Goal: Task Accomplishment & Management: Use online tool/utility

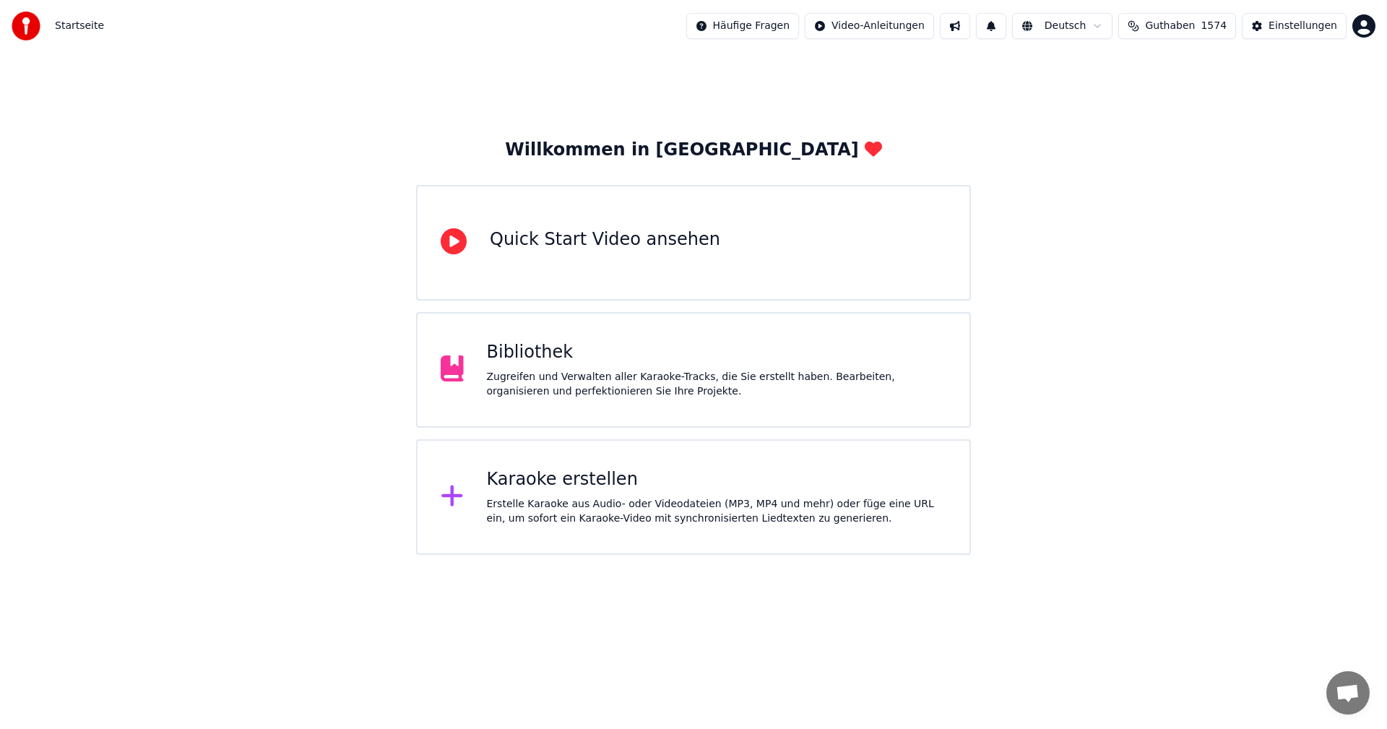
click at [645, 469] on div "Karaoke erstellen" at bounding box center [717, 479] width 460 height 23
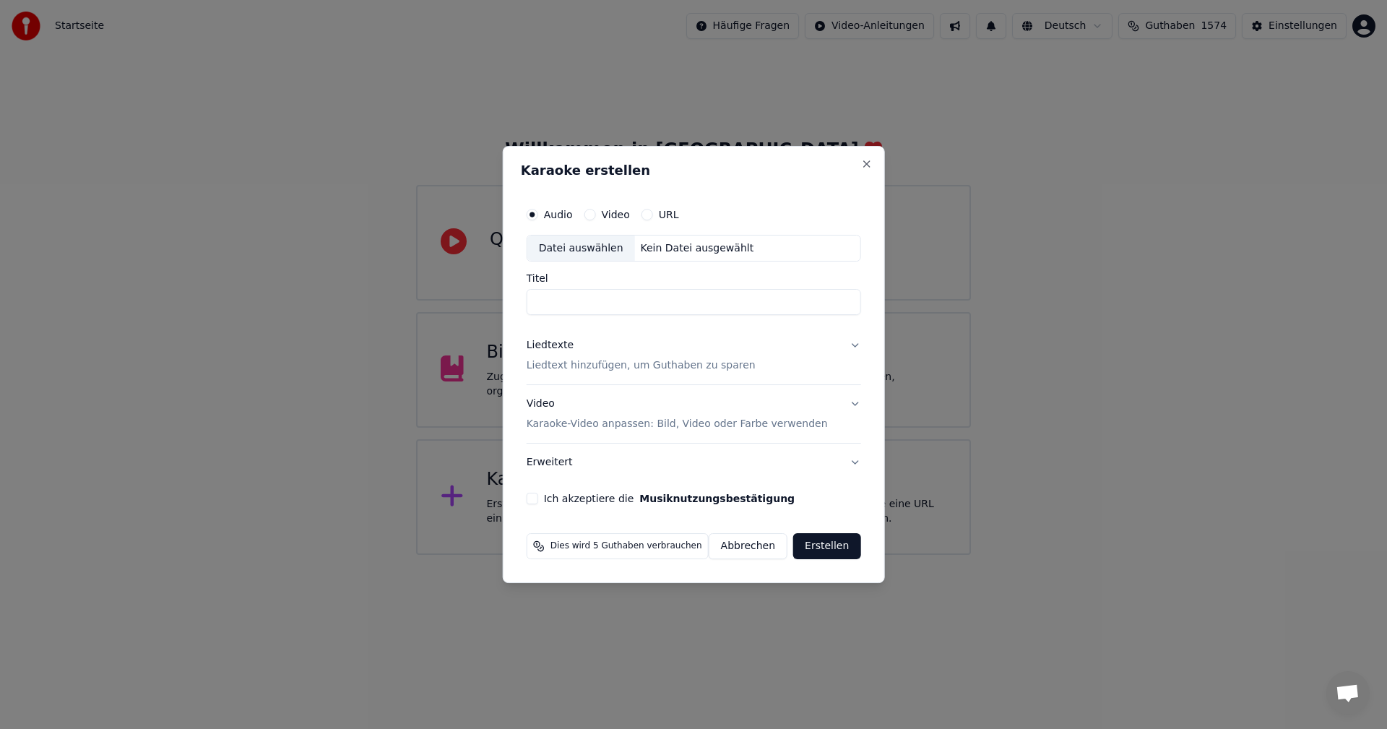
click at [571, 254] on div "Datei auswählen" at bounding box center [581, 248] width 108 height 26
type input "**********"
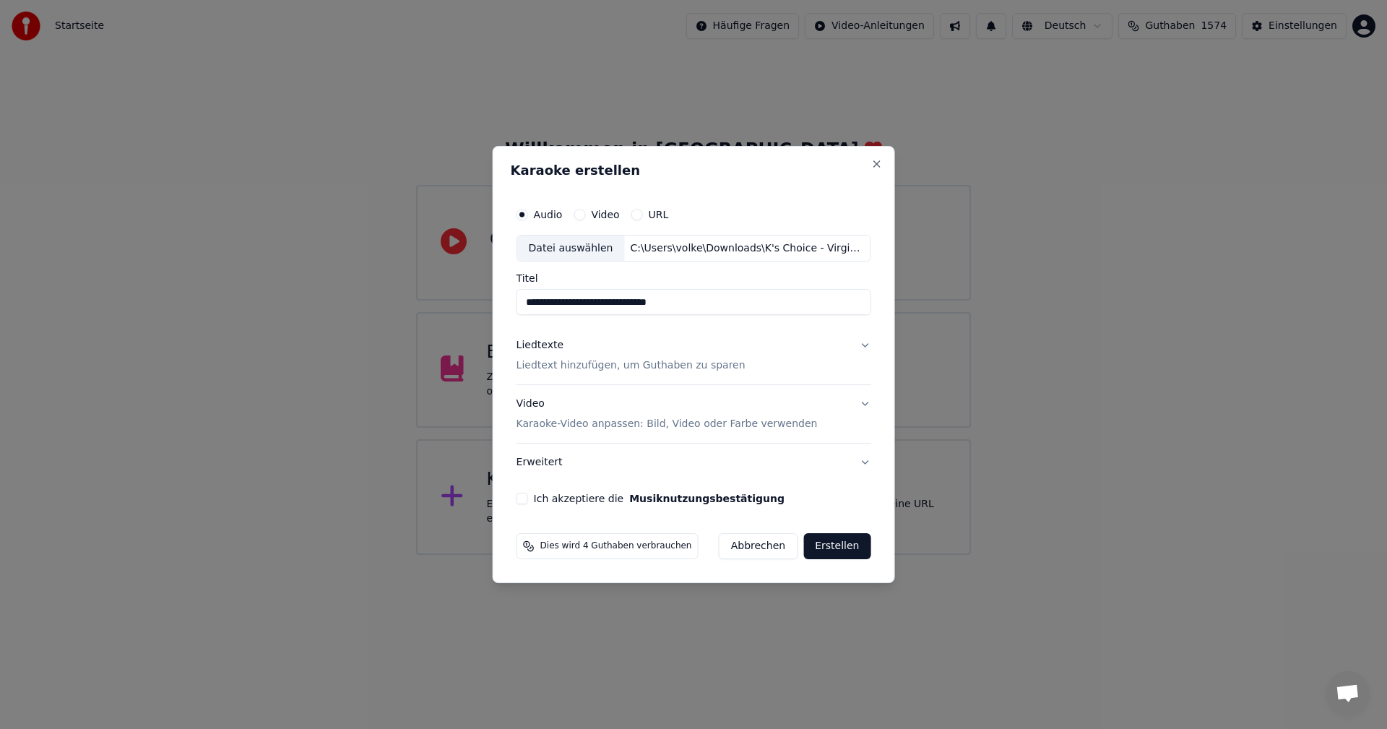
click at [581, 366] on p "Liedtext hinzufügen, um Guthaben zu sparen" at bounding box center [630, 366] width 229 height 14
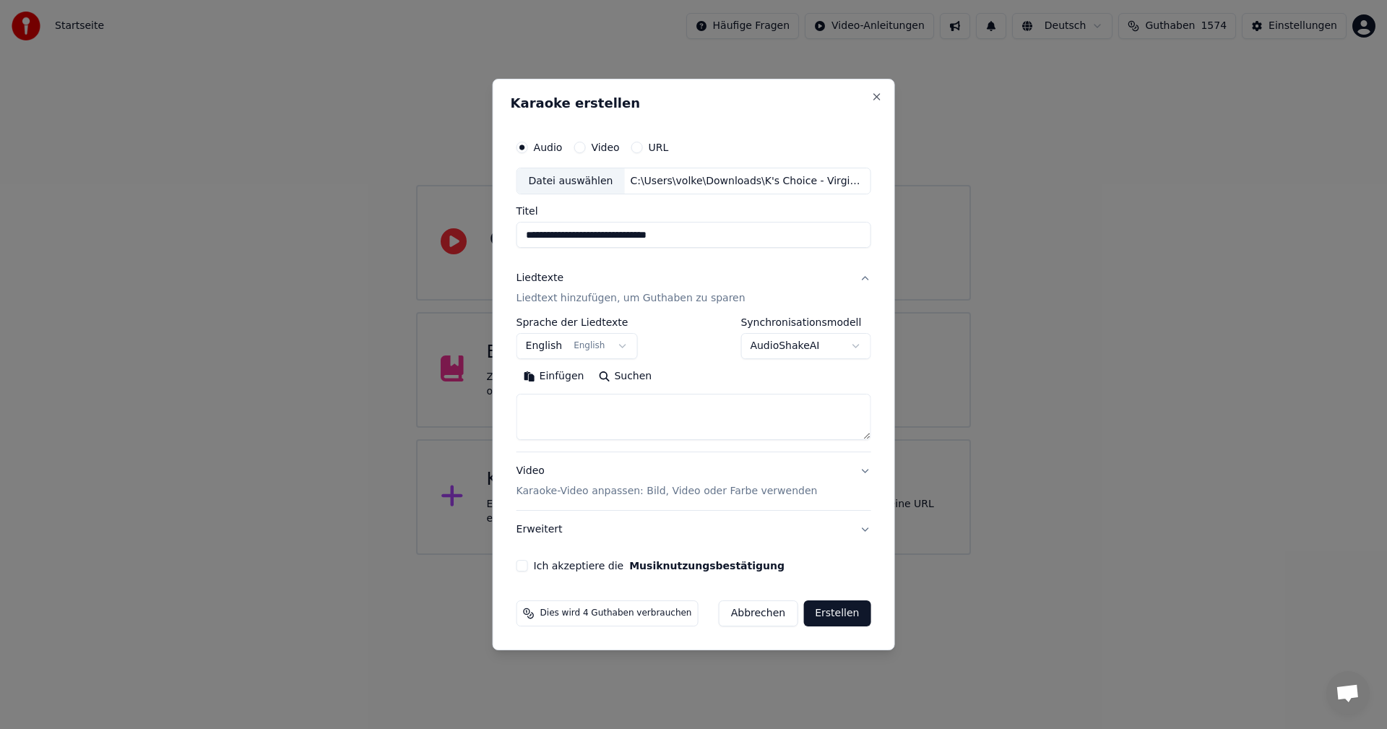
click at [613, 375] on button "Suchen" at bounding box center [625, 376] width 68 height 23
click at [528, 566] on button "Ich akzeptiere die Musiknutzungsbestätigung" at bounding box center [522, 566] width 12 height 12
type textarea "**********"
click at [834, 618] on button "Erstellen" at bounding box center [836, 613] width 67 height 26
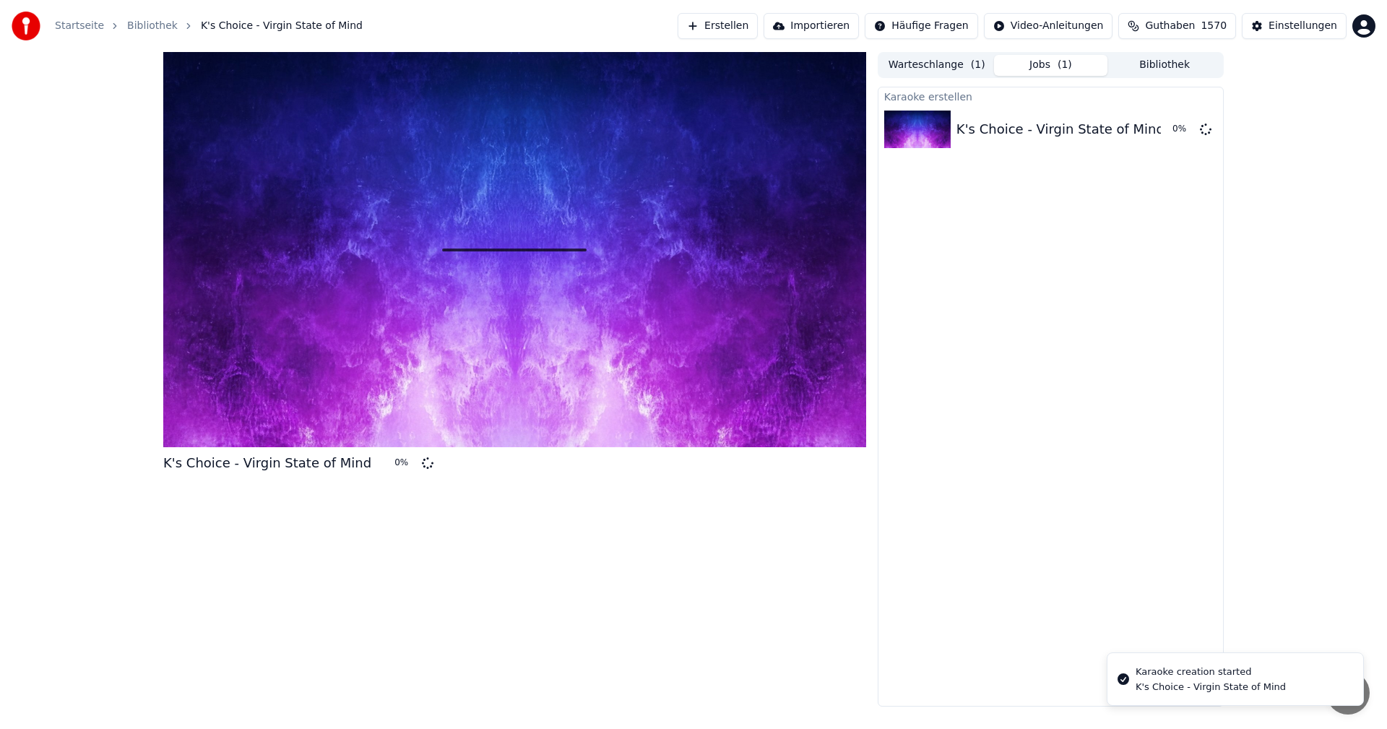
click at [758, 25] on button "Erstellen" at bounding box center [718, 26] width 80 height 26
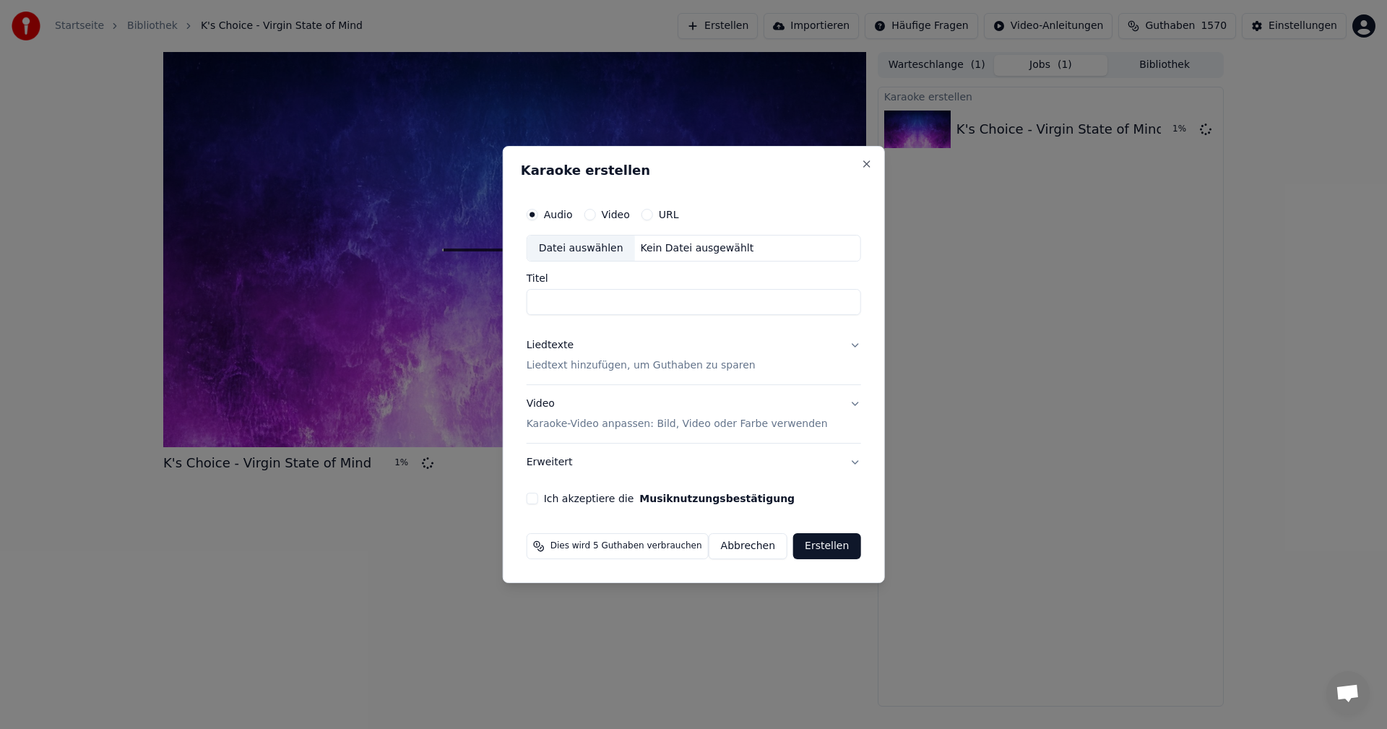
click at [590, 245] on div "Datei auswählen" at bounding box center [581, 248] width 108 height 26
type input "**********"
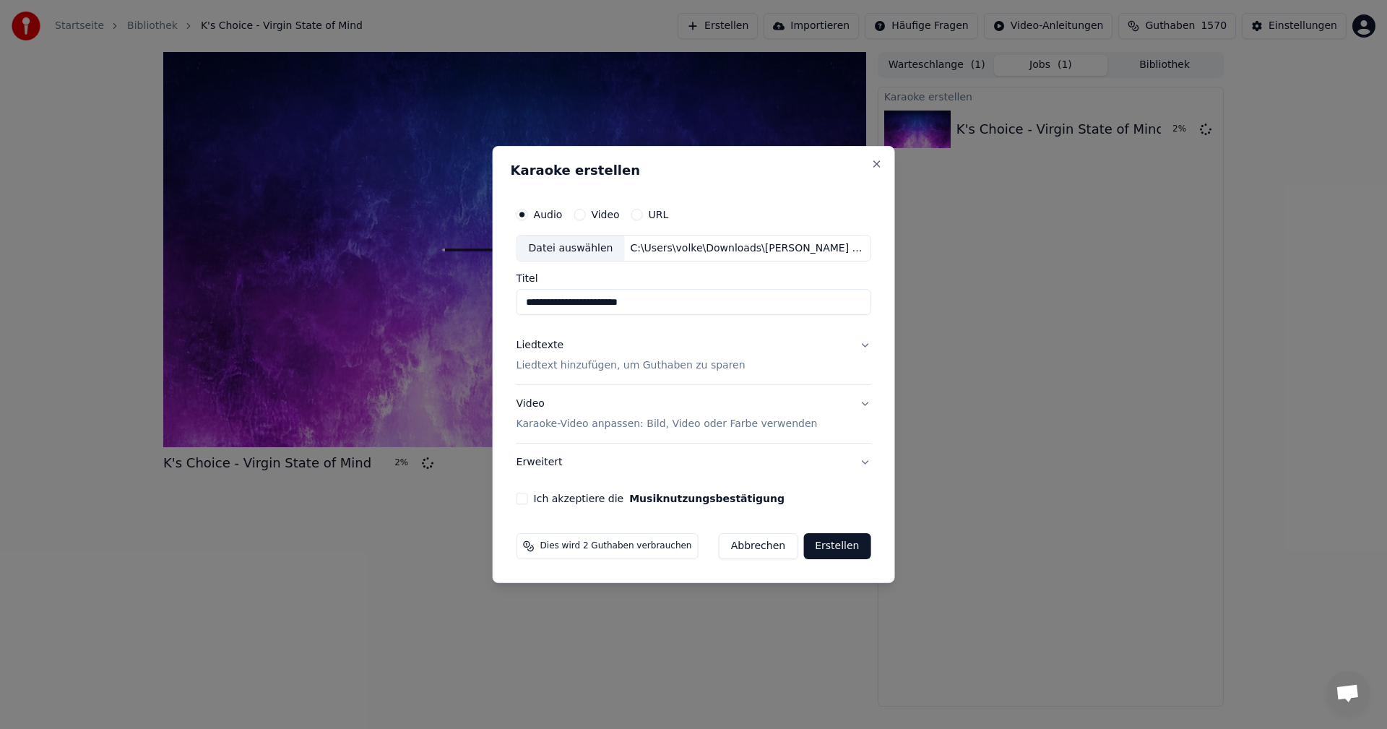
click at [599, 372] on p "Liedtext hinzufügen, um Guthaben zu sparen" at bounding box center [630, 366] width 229 height 14
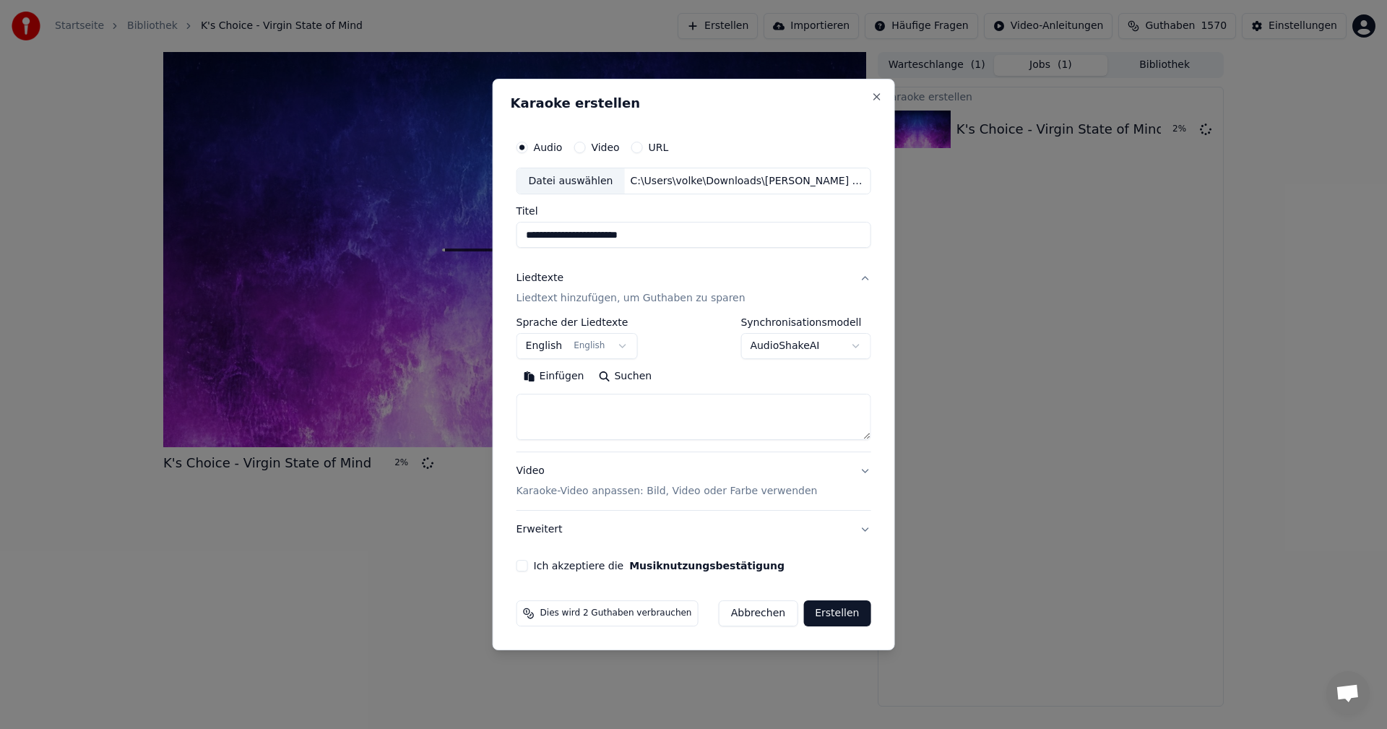
click at [609, 378] on button "Suchen" at bounding box center [625, 376] width 68 height 23
click at [525, 567] on button "Ich akzeptiere die Musiknutzungsbestätigung" at bounding box center [522, 566] width 12 height 12
type textarea "**********"
click at [834, 623] on button "Erstellen" at bounding box center [836, 613] width 67 height 26
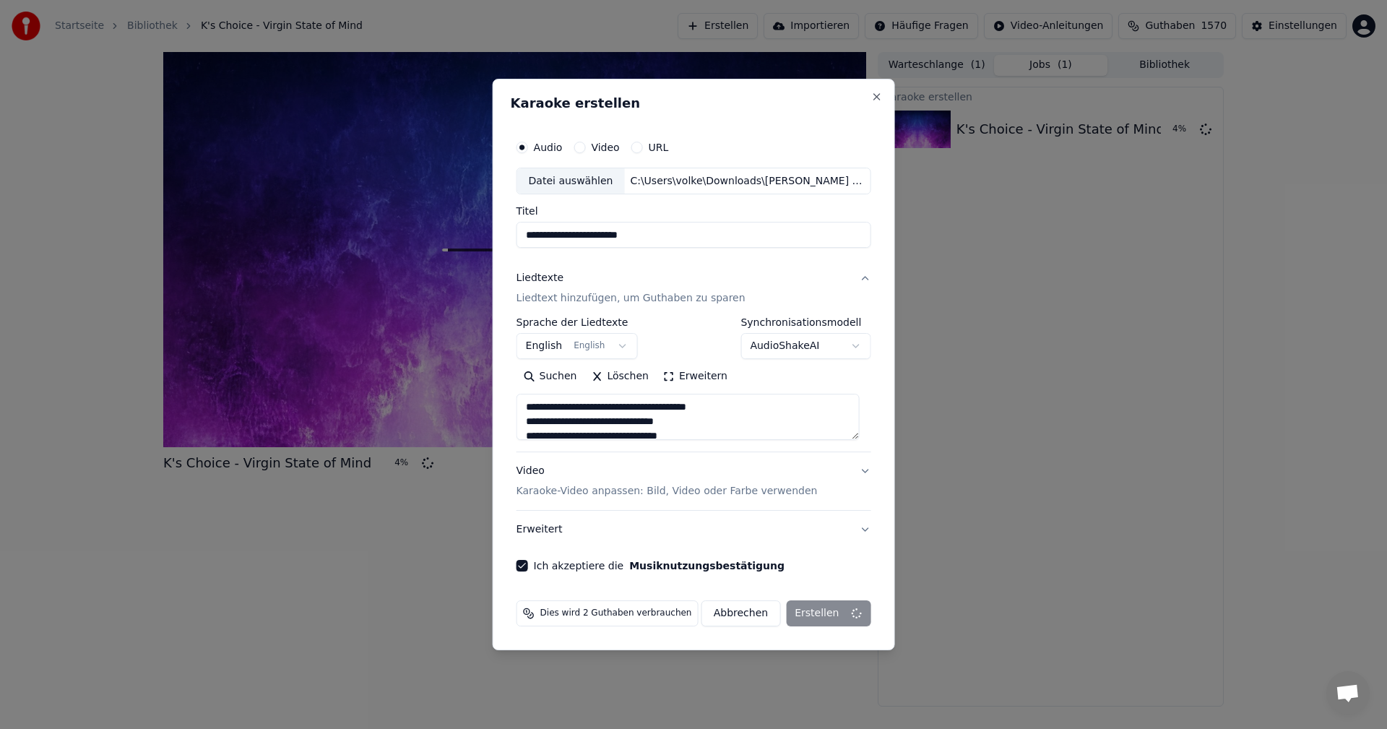
select select
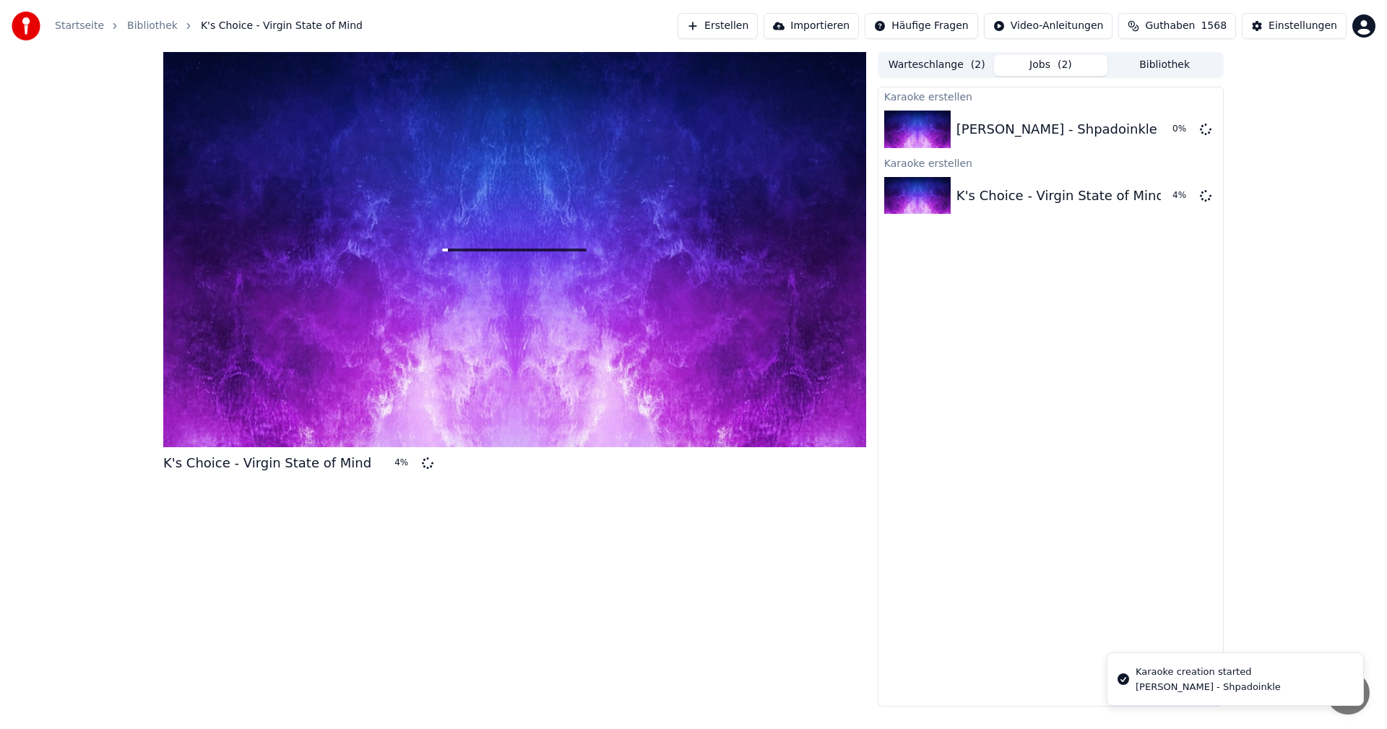
click at [758, 30] on button "Erstellen" at bounding box center [718, 26] width 80 height 26
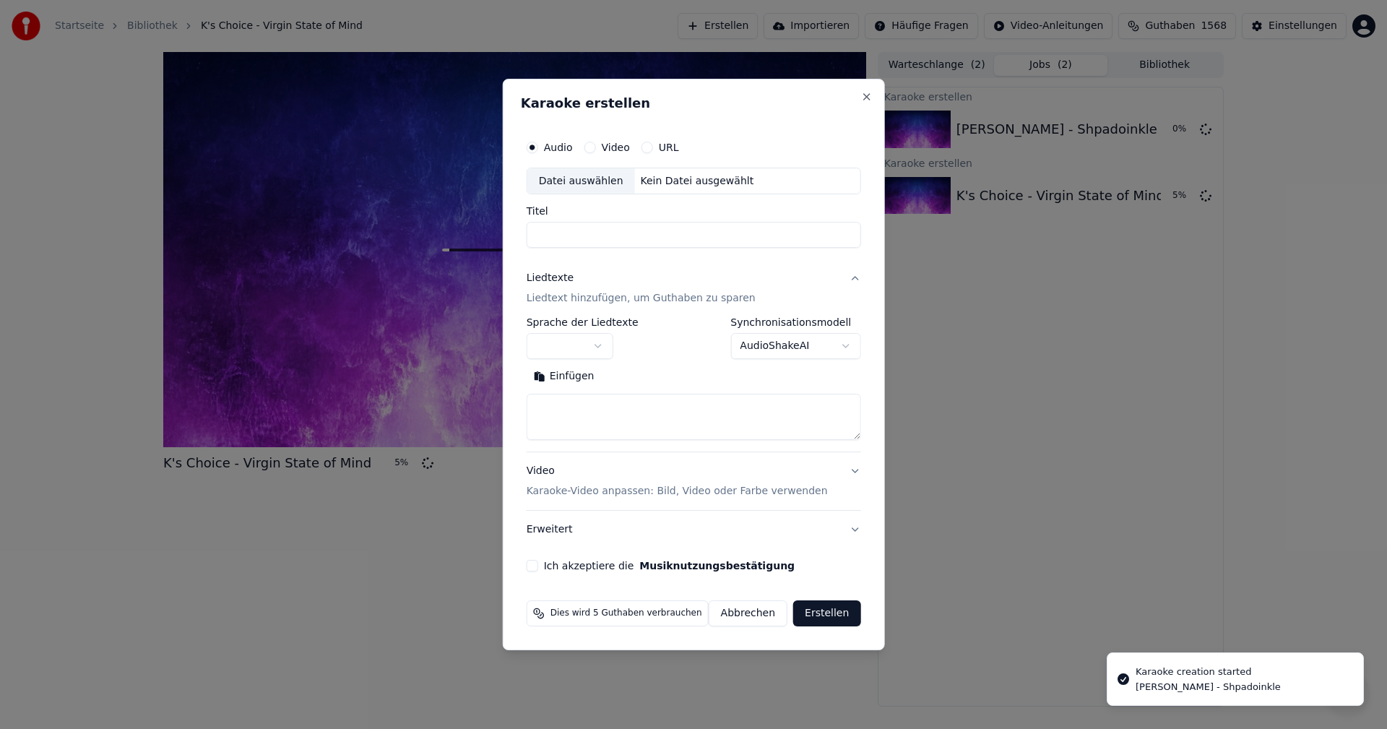
click at [611, 180] on div "Datei auswählen" at bounding box center [581, 181] width 108 height 26
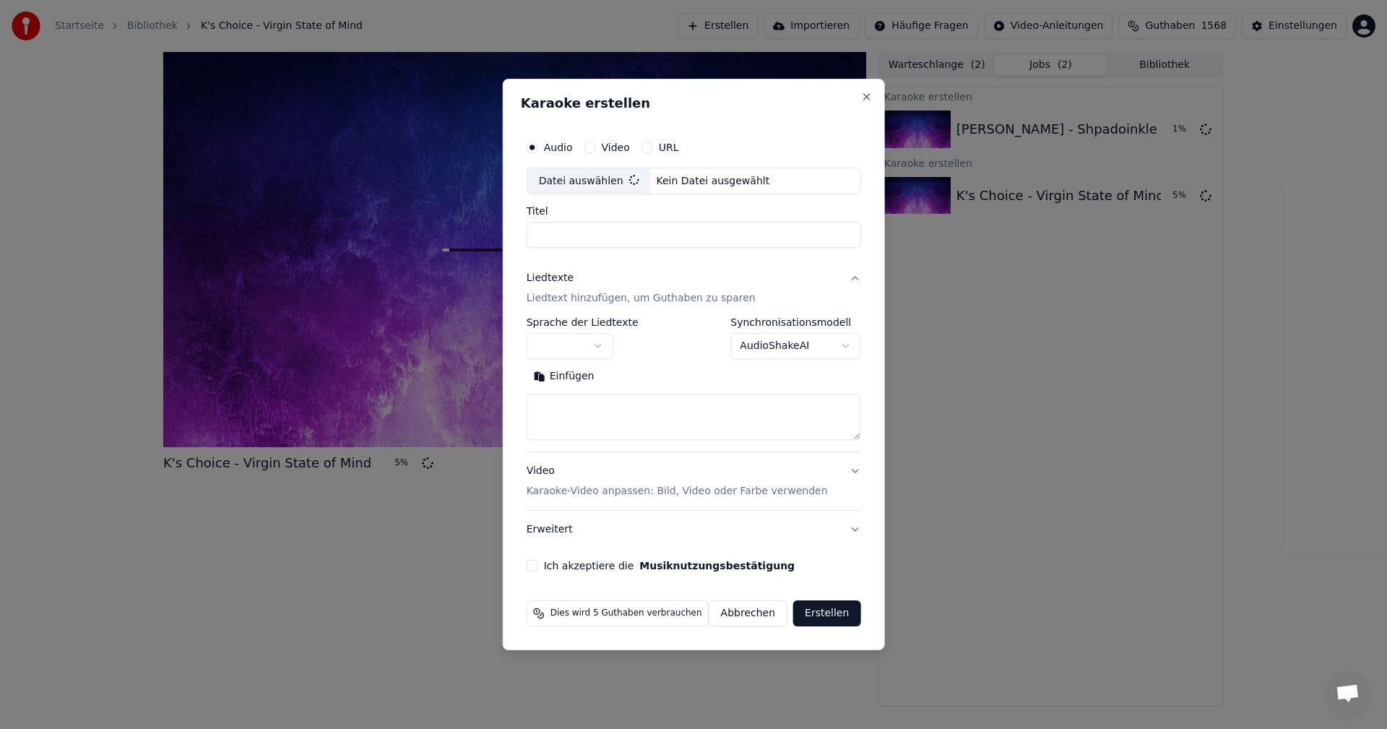
type input "**********"
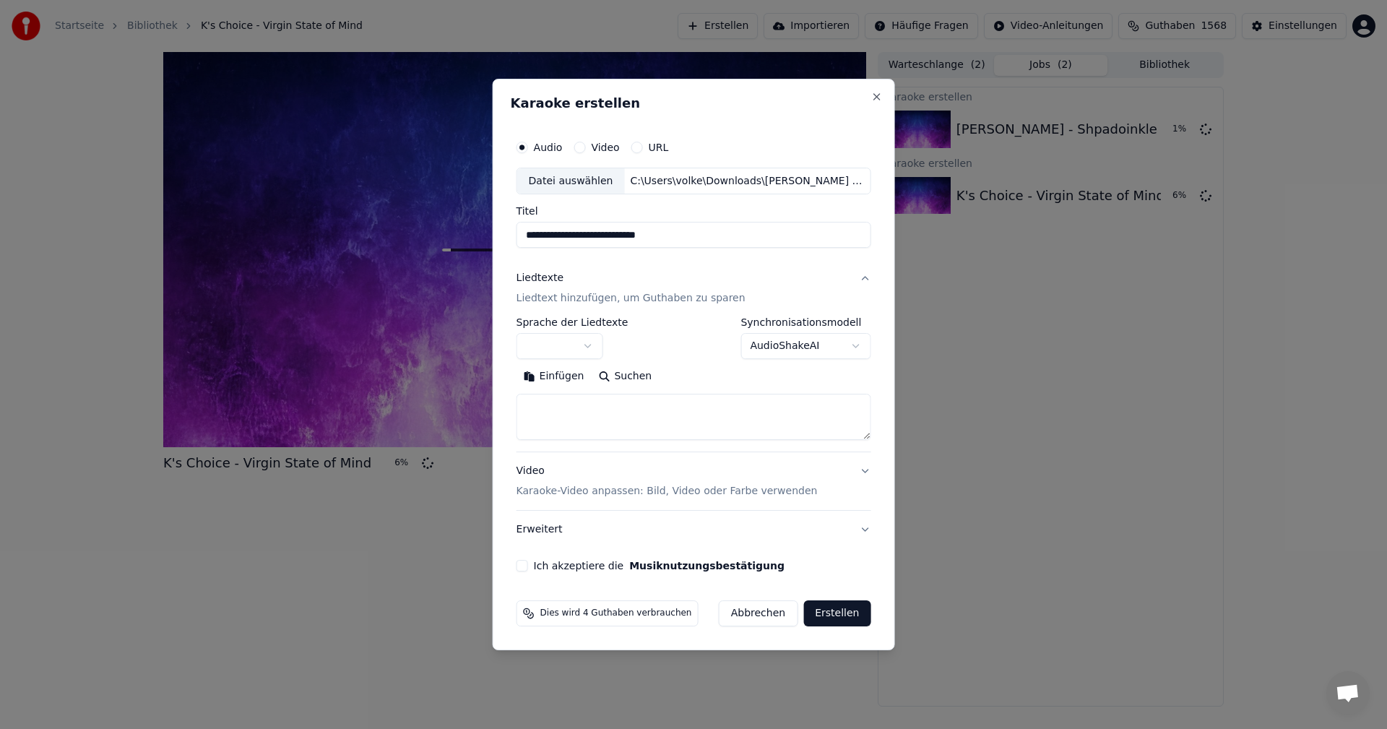
click at [635, 376] on button "Suchen" at bounding box center [625, 376] width 68 height 23
click at [526, 564] on button "Ich akzeptiere die Musiknutzungsbestätigung" at bounding box center [522, 566] width 12 height 12
click at [576, 402] on textarea at bounding box center [693, 417] width 355 height 46
paste textarea "**********"
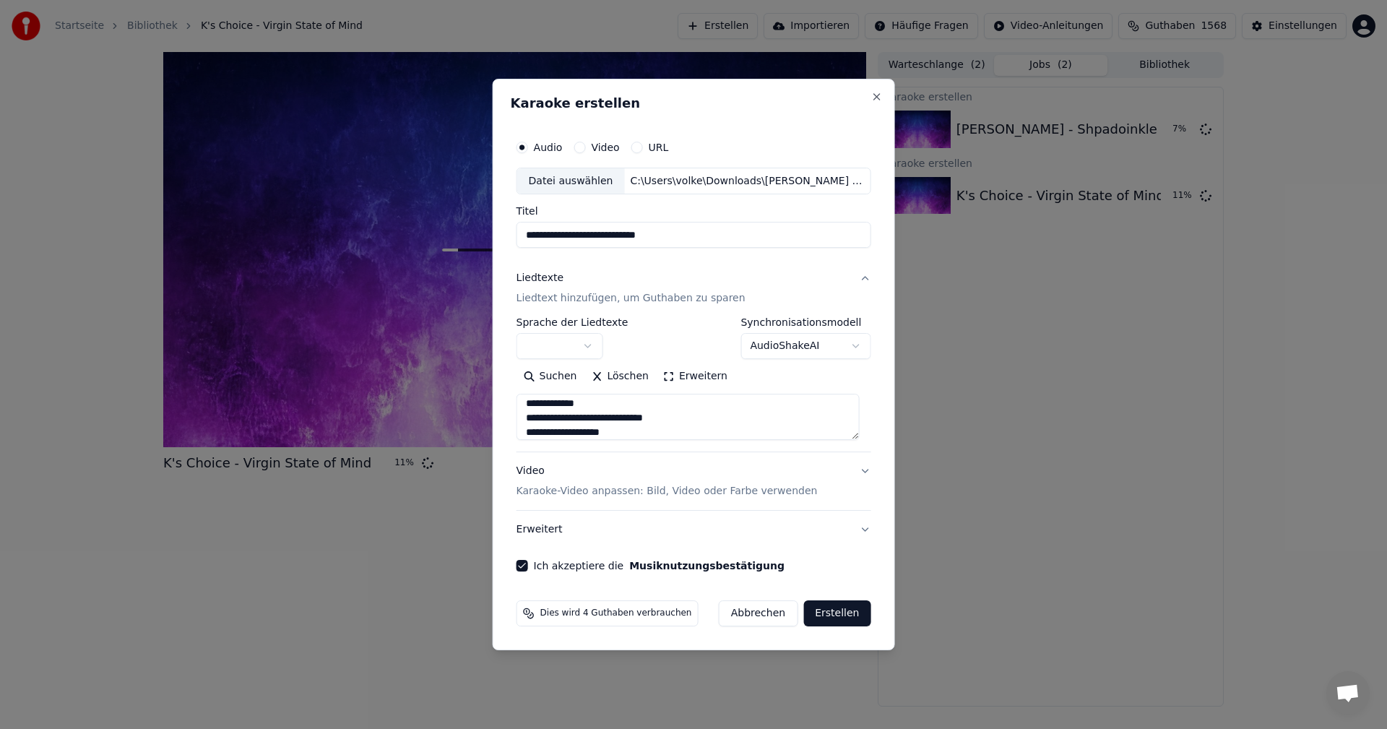
type textarea "**********"
click at [832, 621] on button "Erstellen" at bounding box center [836, 613] width 67 height 26
select select "**"
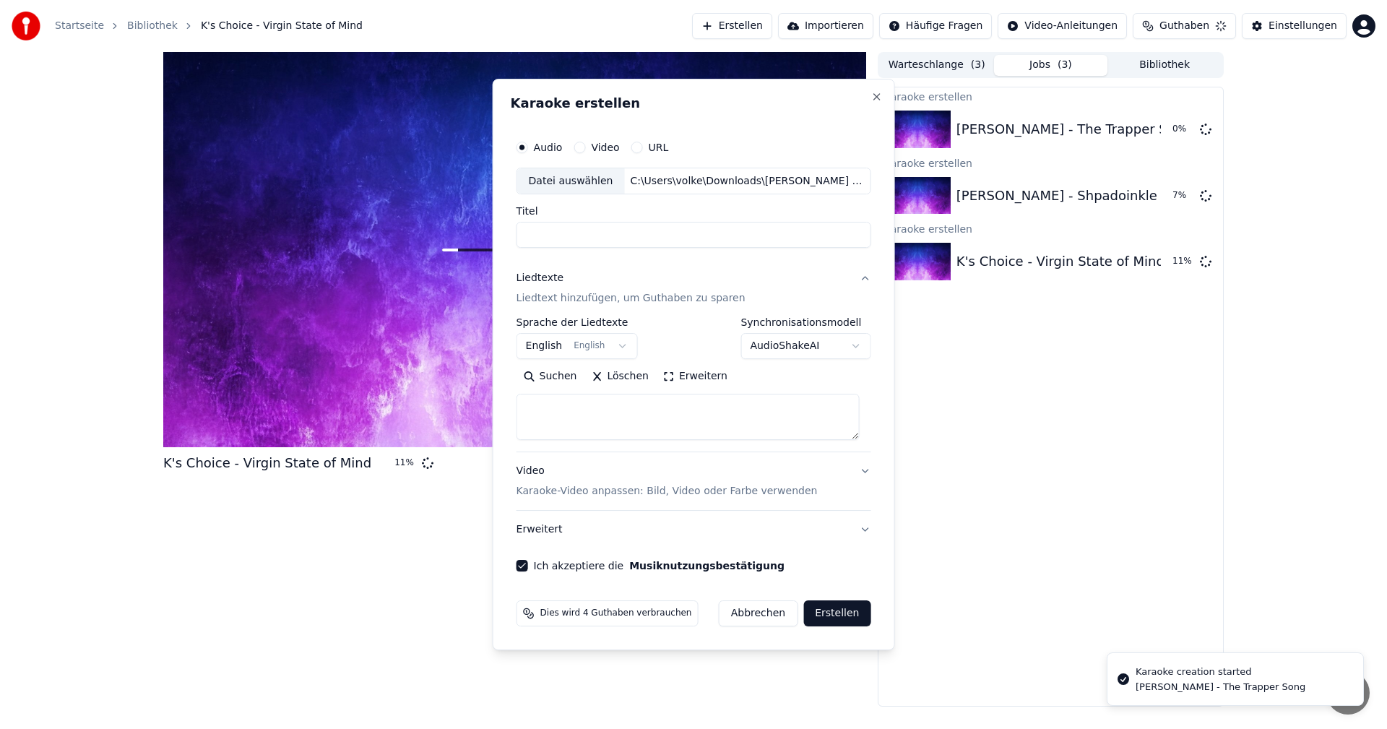
select select
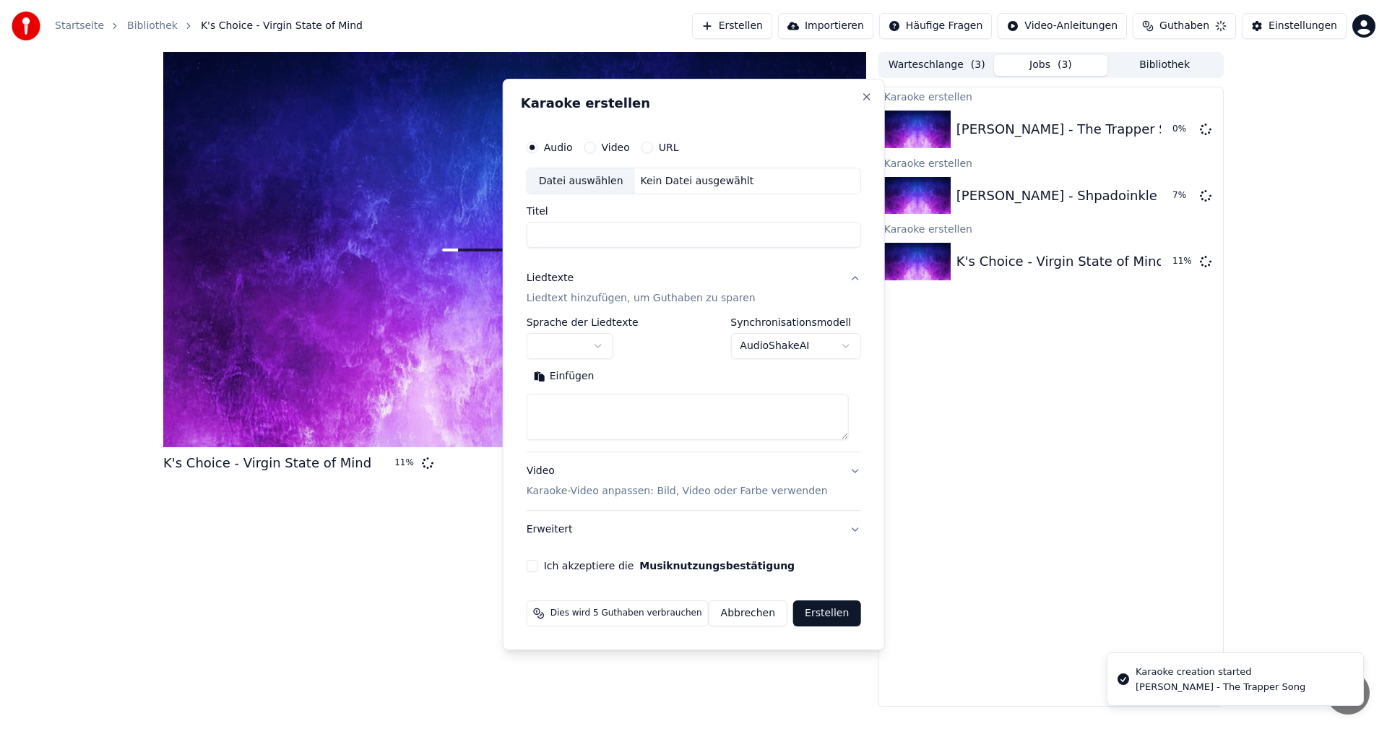
scroll to position [0, 0]
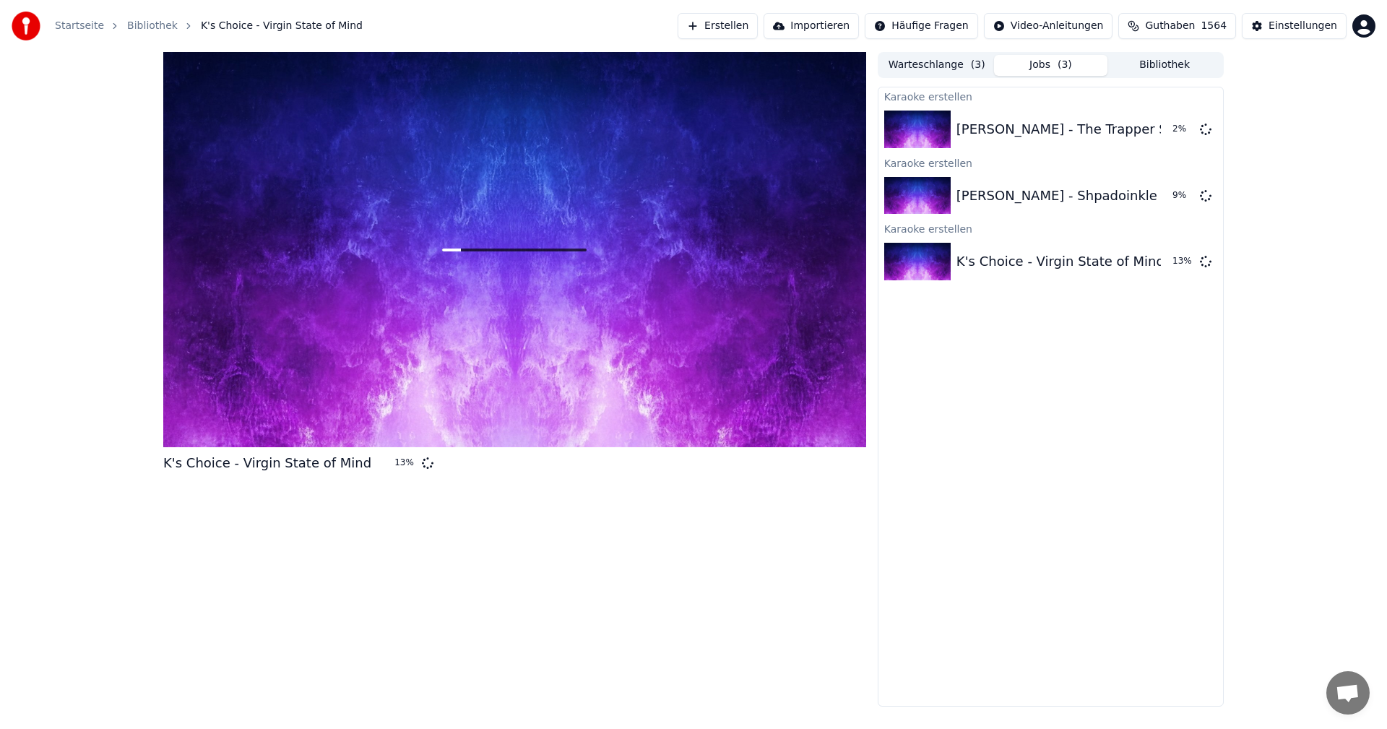
click at [744, 23] on button "Erstellen" at bounding box center [718, 26] width 80 height 26
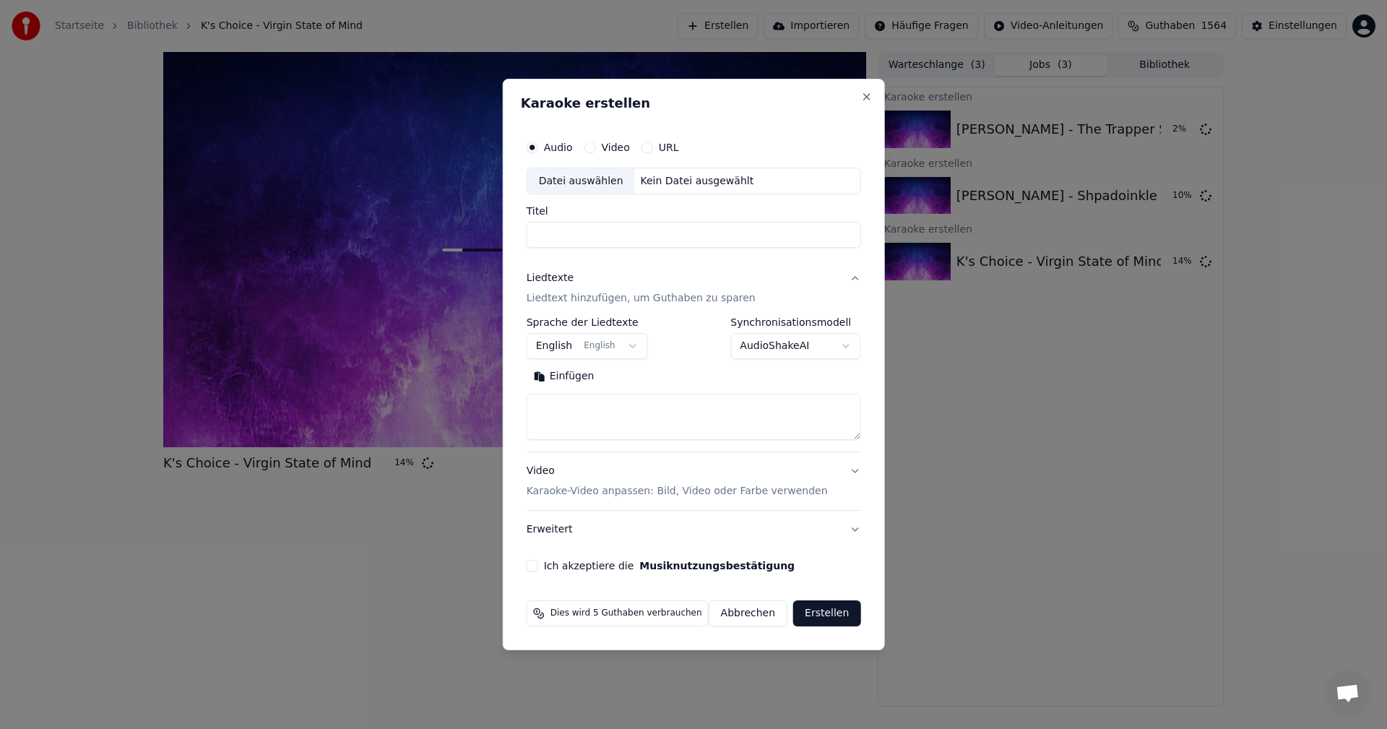
click at [594, 181] on div "Datei auswählen" at bounding box center [581, 181] width 108 height 26
type input "**********"
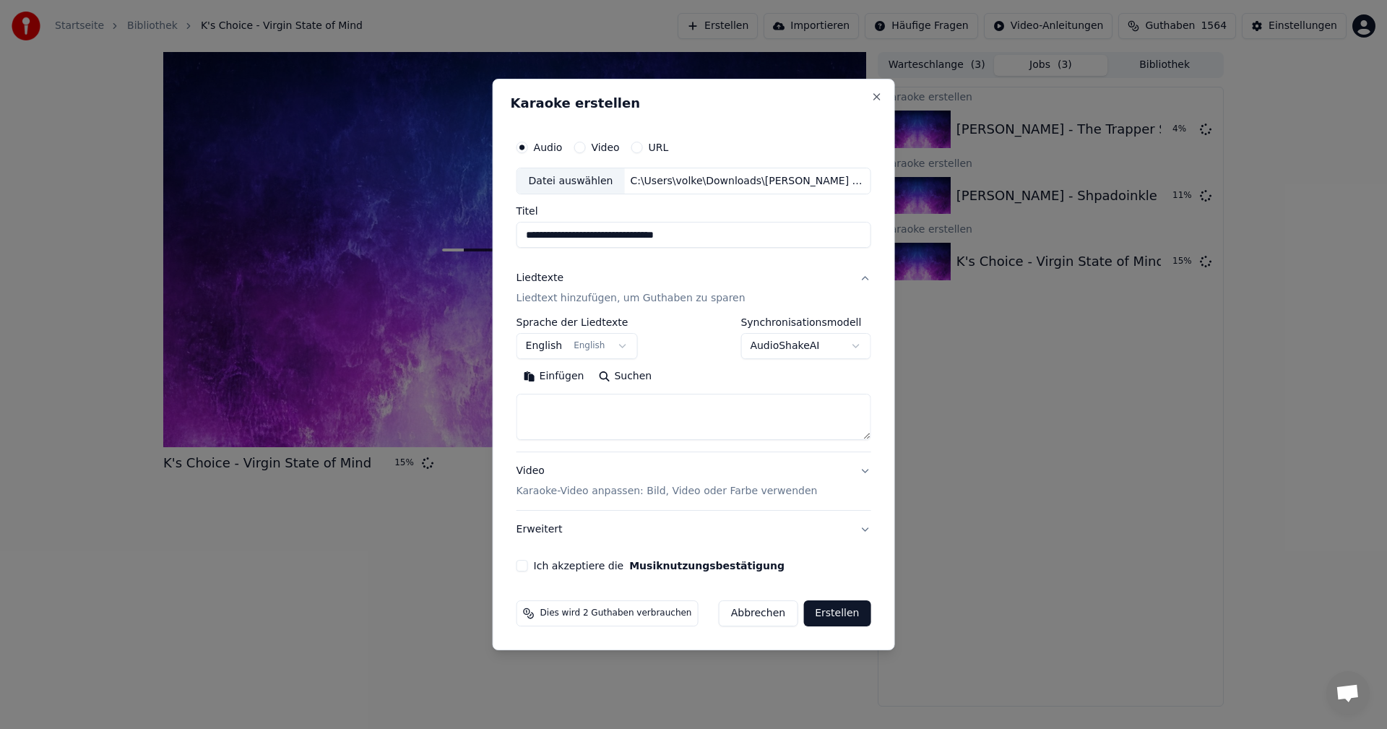
click at [630, 381] on button "Suchen" at bounding box center [625, 376] width 68 height 23
click at [528, 567] on button "Ich akzeptiere die Musiknutzungsbestätigung" at bounding box center [522, 566] width 12 height 12
type textarea "**********"
click at [836, 607] on button "Erstellen" at bounding box center [836, 613] width 67 height 26
select select
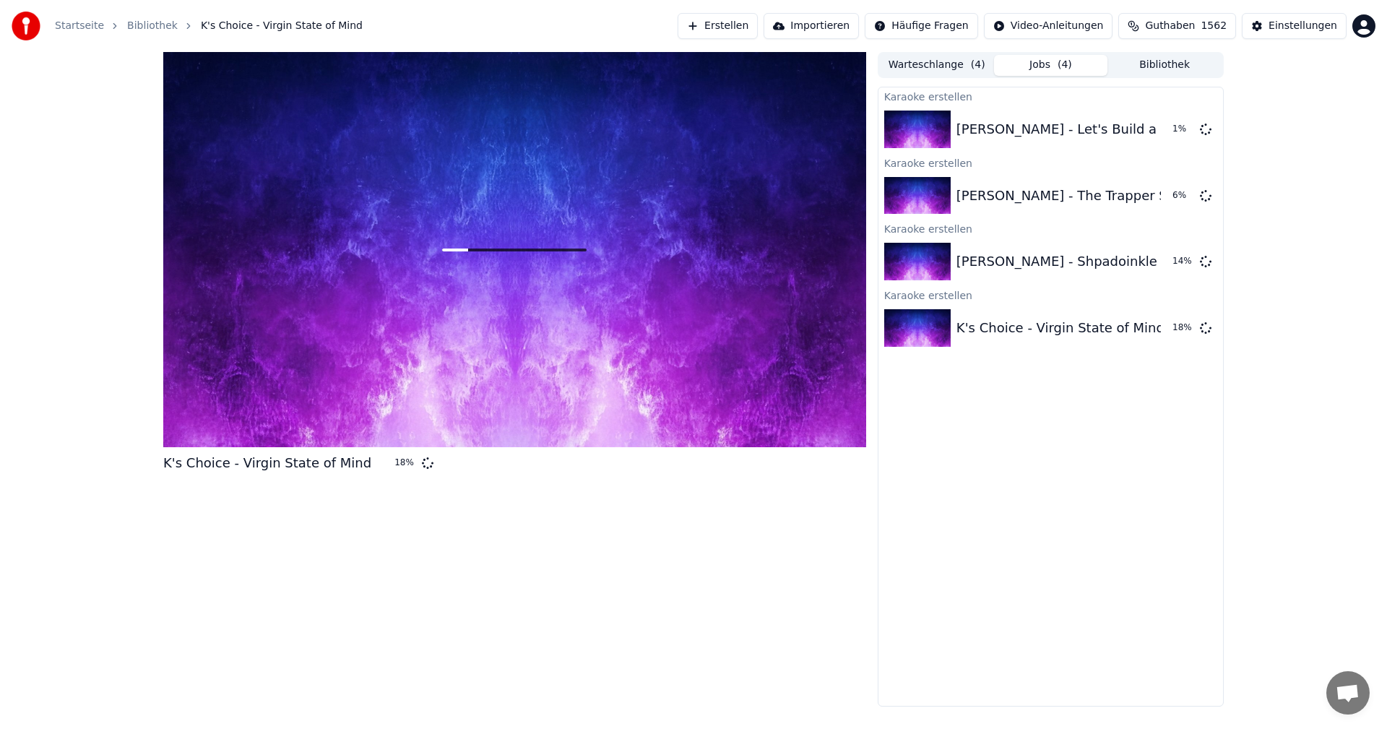
click at [735, 34] on button "Erstellen" at bounding box center [718, 26] width 80 height 26
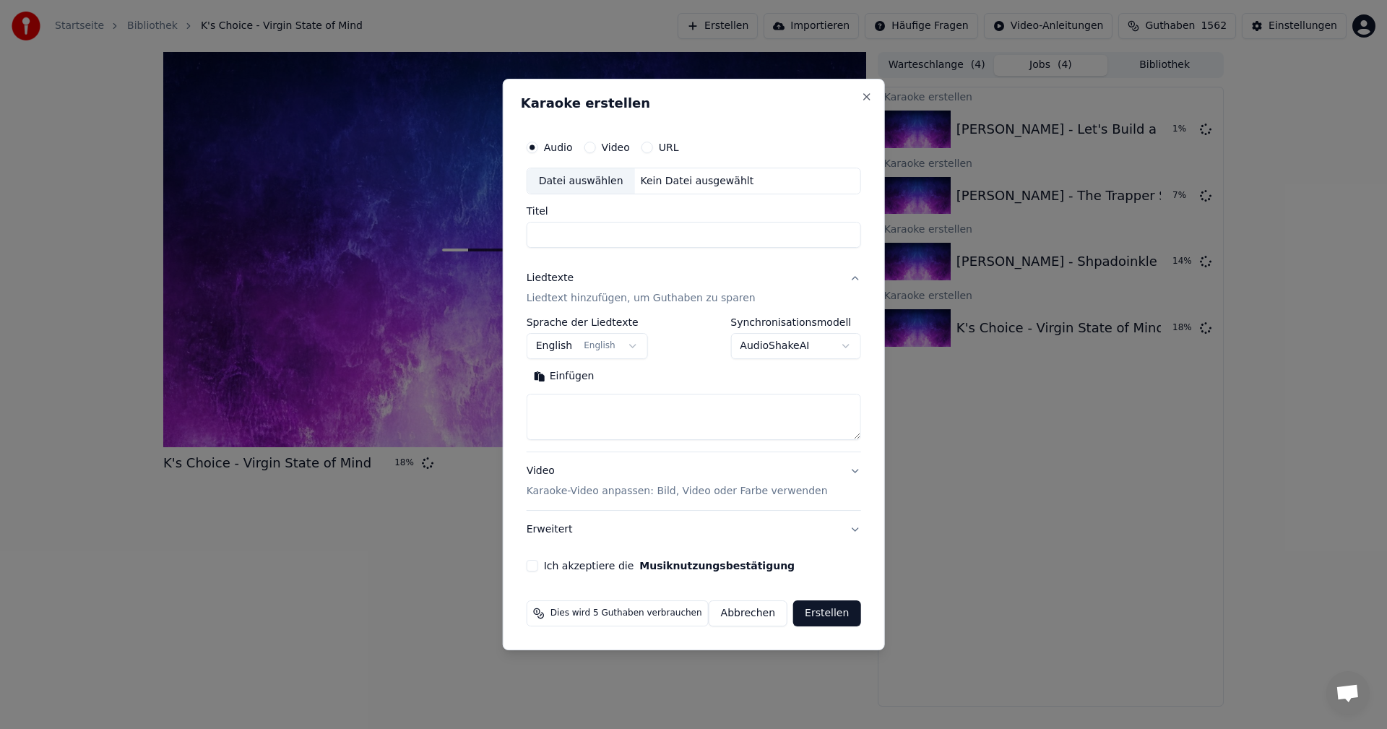
click at [602, 182] on div "Datei auswählen" at bounding box center [581, 181] width 108 height 26
type input "**********"
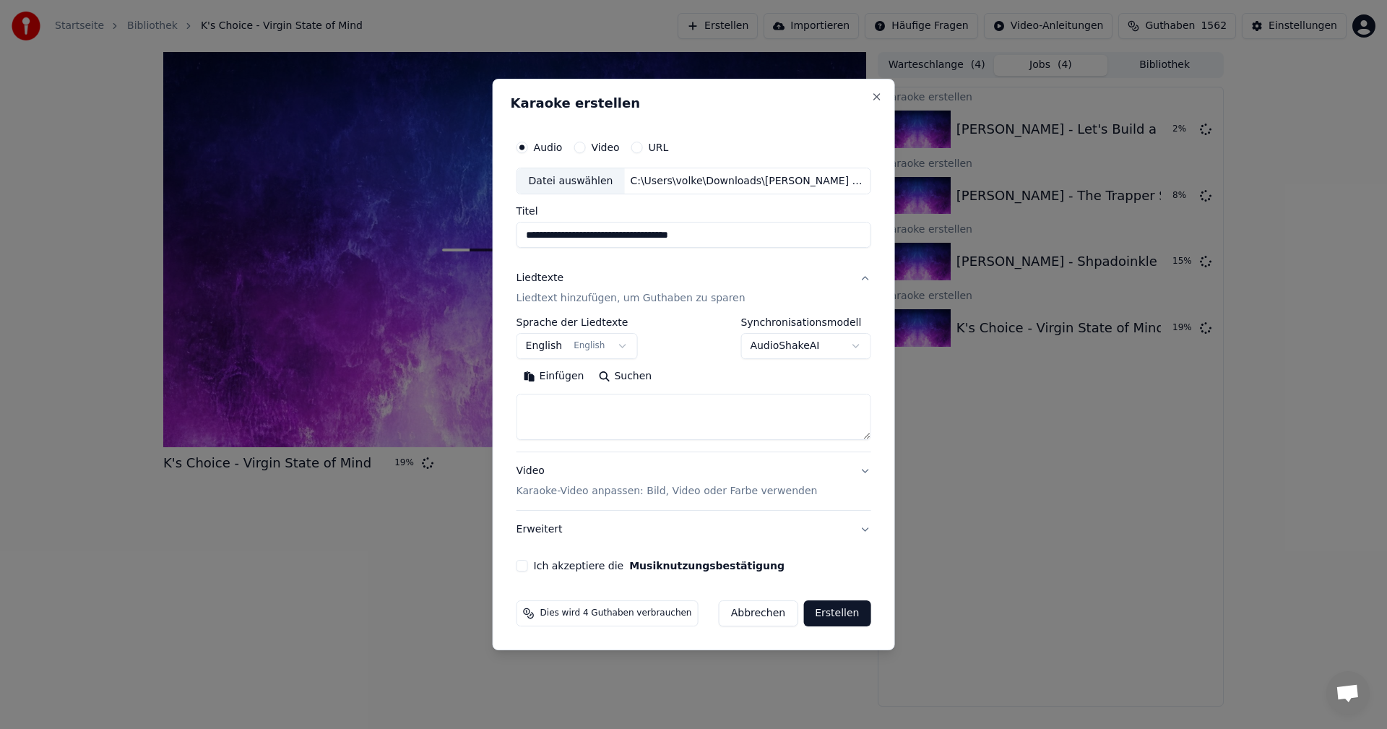
click at [638, 386] on button "Suchen" at bounding box center [625, 376] width 68 height 23
click at [525, 568] on button "Ich akzeptiere die Musiknutzungsbestätigung" at bounding box center [522, 566] width 12 height 12
type textarea "**********"
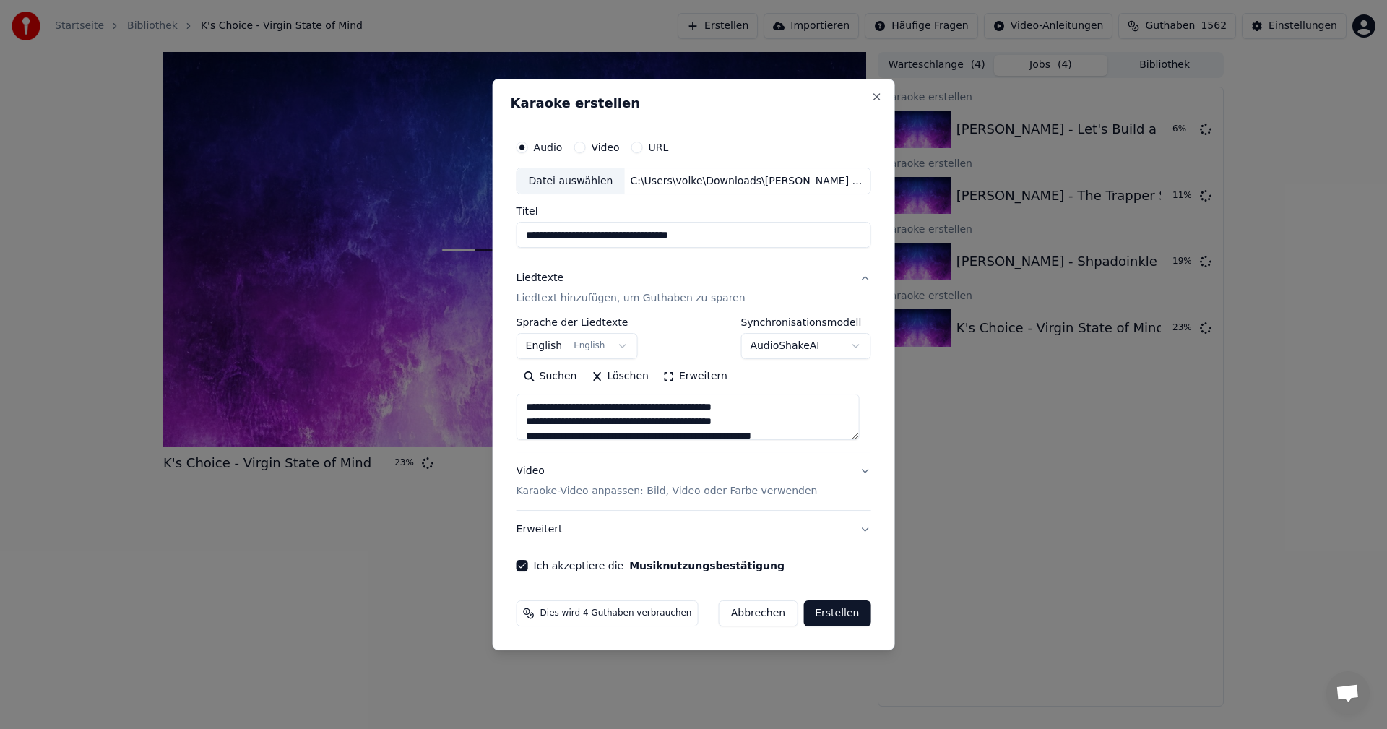
click at [563, 404] on textarea at bounding box center [687, 417] width 343 height 46
click at [833, 615] on button "Erstellen" at bounding box center [836, 613] width 67 height 26
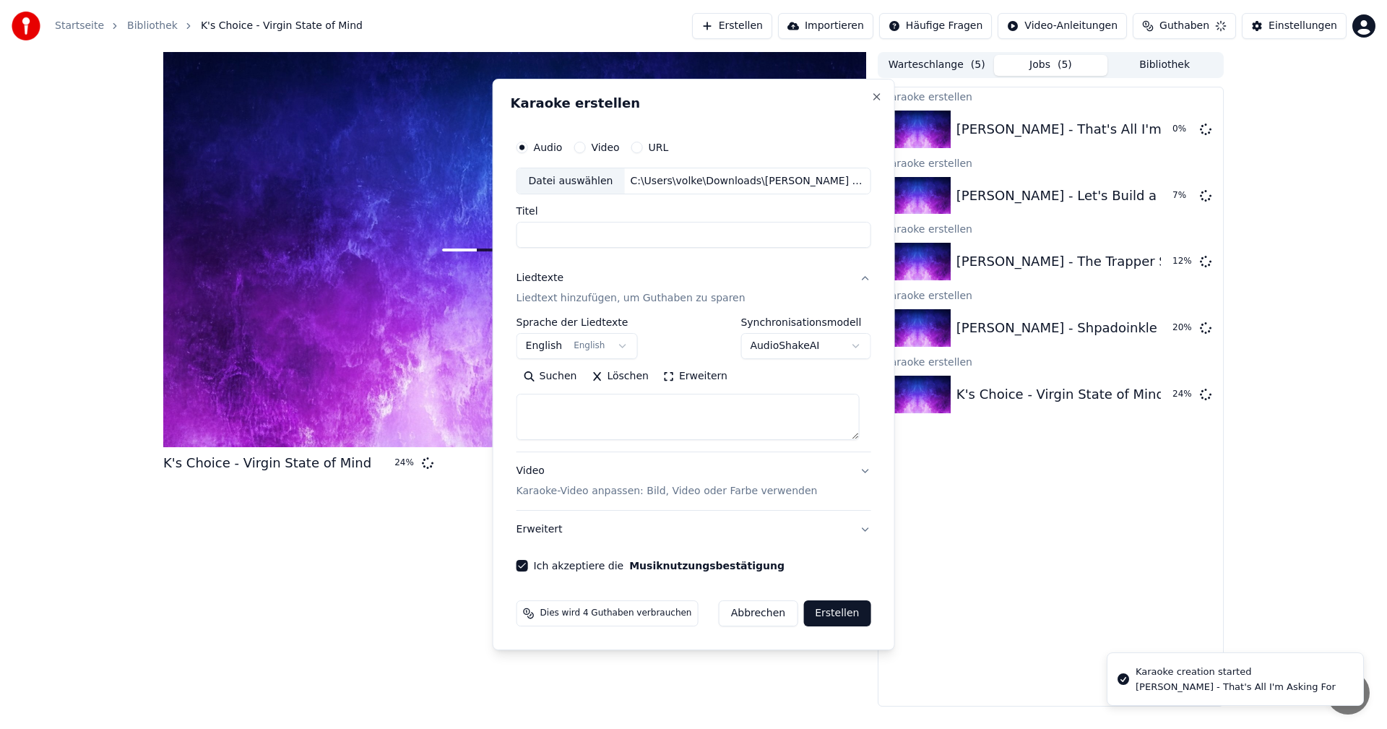
select select
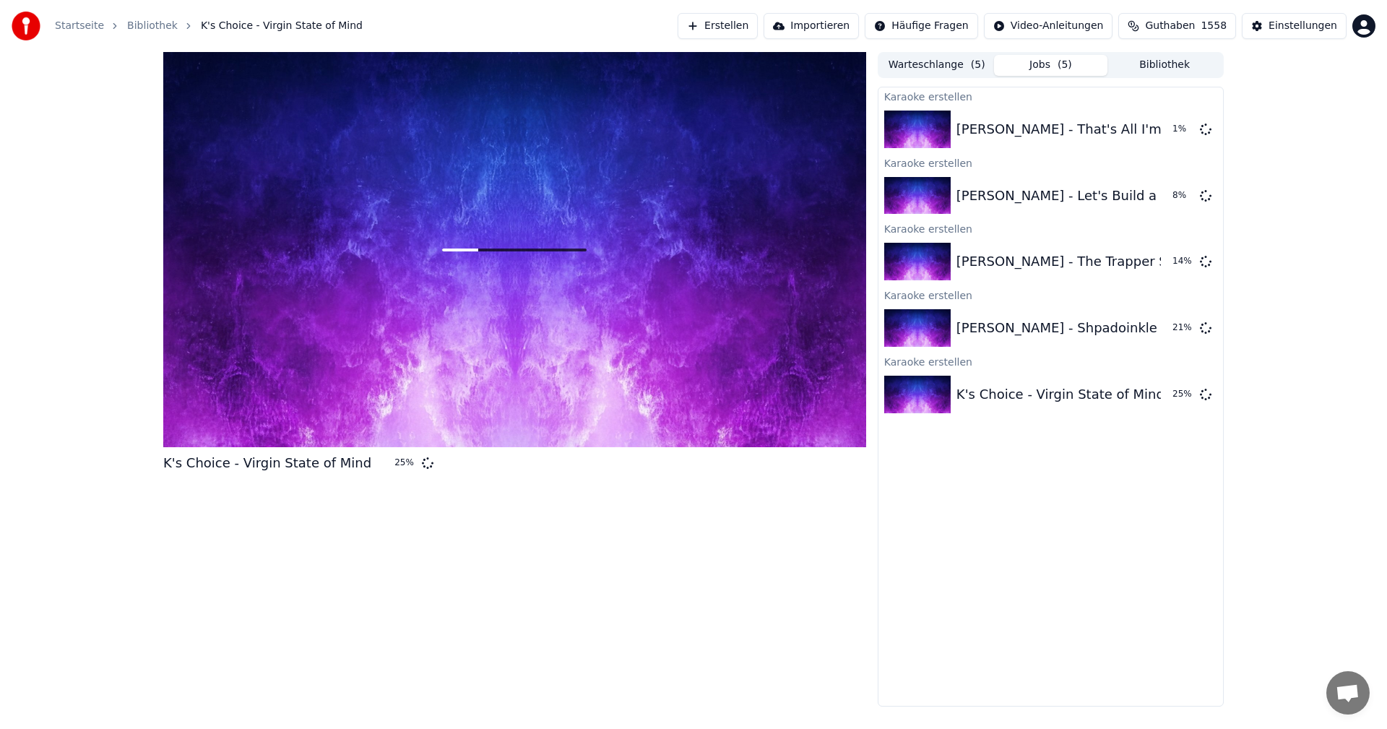
click at [758, 26] on button "Erstellen" at bounding box center [718, 26] width 80 height 26
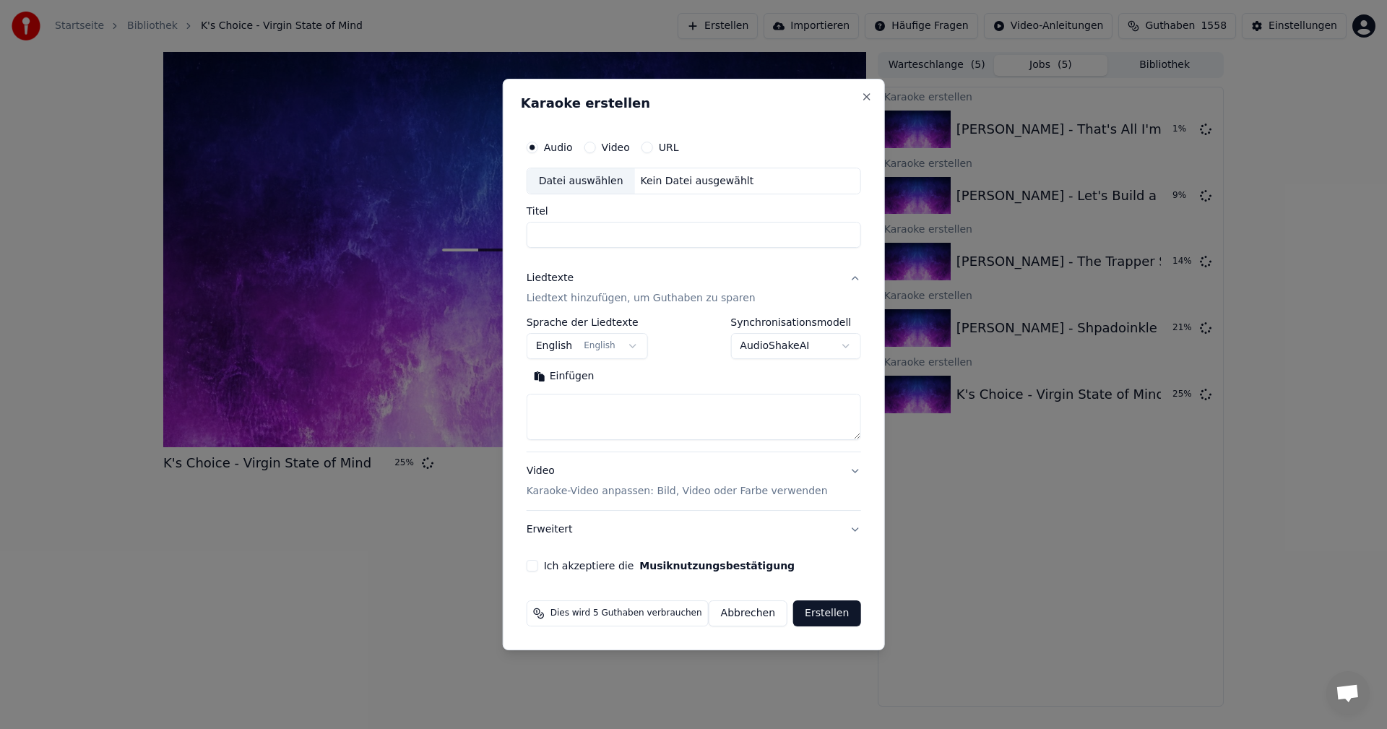
click at [589, 181] on div "Datei auswählen" at bounding box center [581, 181] width 108 height 26
type input "**********"
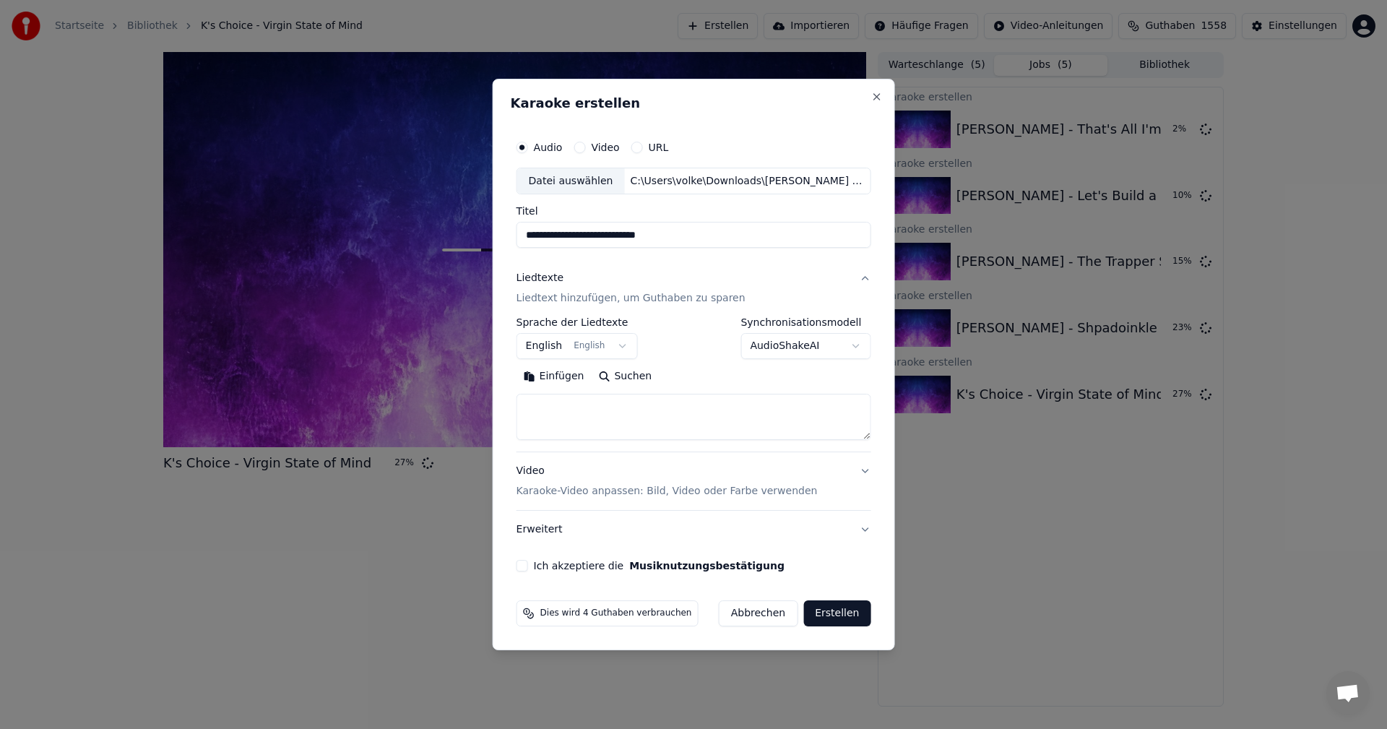
click at [630, 382] on button "Suchen" at bounding box center [625, 376] width 68 height 23
click at [528, 566] on button "Ich akzeptiere die Musiknutzungsbestätigung" at bounding box center [522, 566] width 12 height 12
type textarea "**********"
click at [838, 605] on button "Erstellen" at bounding box center [836, 613] width 67 height 26
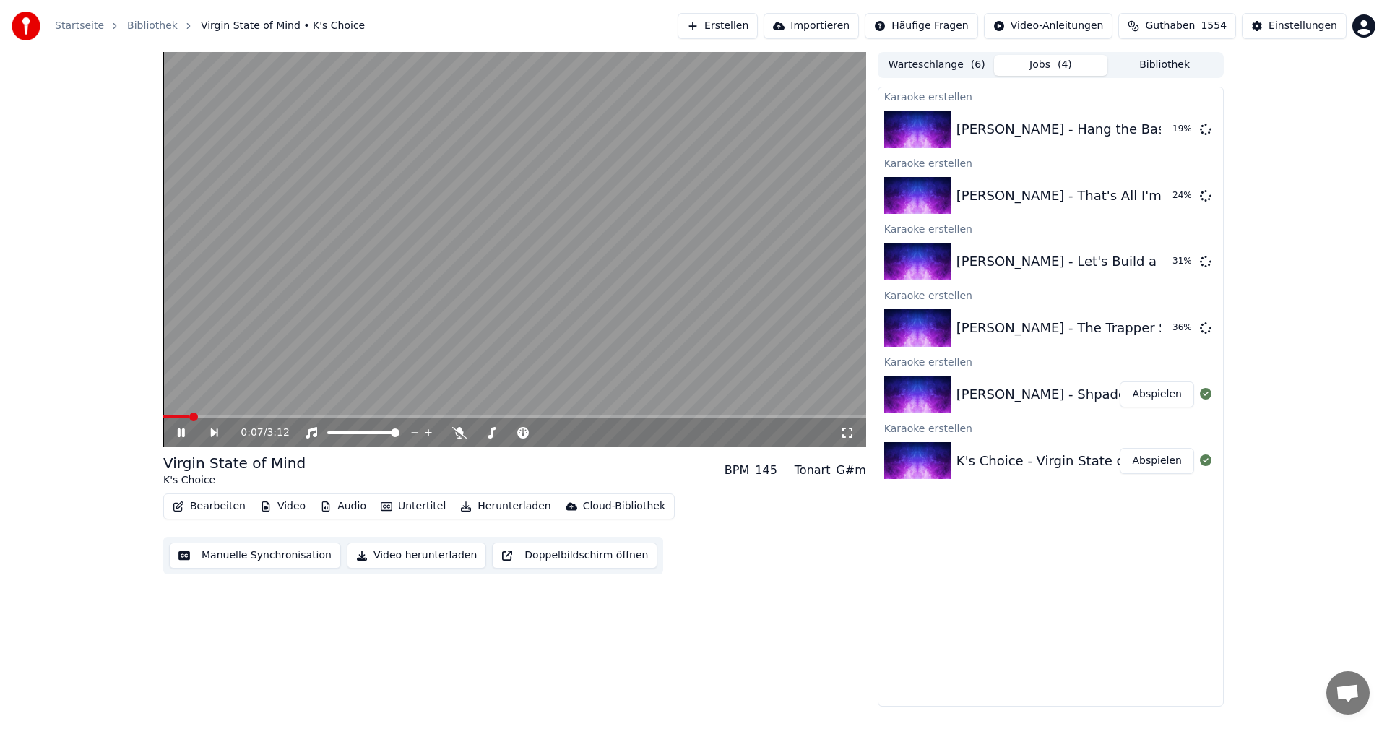
click at [465, 283] on video at bounding box center [514, 249] width 703 height 395
click at [183, 443] on div "0:07 / 3:12" at bounding box center [514, 432] width 703 height 29
click at [1165, 457] on button "Abspielen" at bounding box center [1157, 461] width 74 height 26
click at [395, 245] on video at bounding box center [514, 249] width 703 height 395
click at [1304, 375] on div "0:11 / 3:12 Virgin State of Mind K's Choice BPM 145 Tonart G#m Bearbeiten Video…" at bounding box center [693, 379] width 1387 height 654
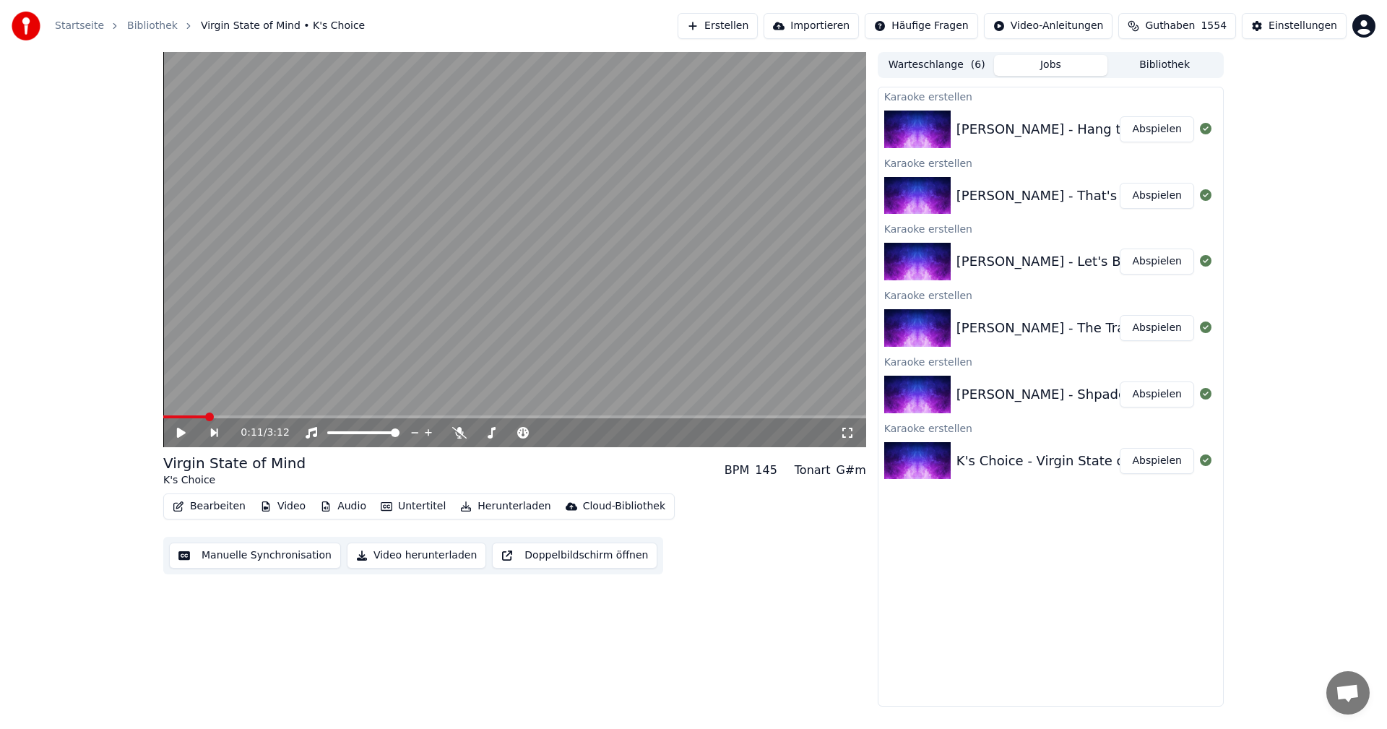
click at [1176, 458] on button "Abspielen" at bounding box center [1157, 461] width 74 height 26
click at [725, 282] on video at bounding box center [514, 249] width 703 height 395
drag, startPoint x: 725, startPoint y: 282, endPoint x: 725, endPoint y: 298, distance: 16.6
click at [725, 282] on video at bounding box center [514, 249] width 703 height 395
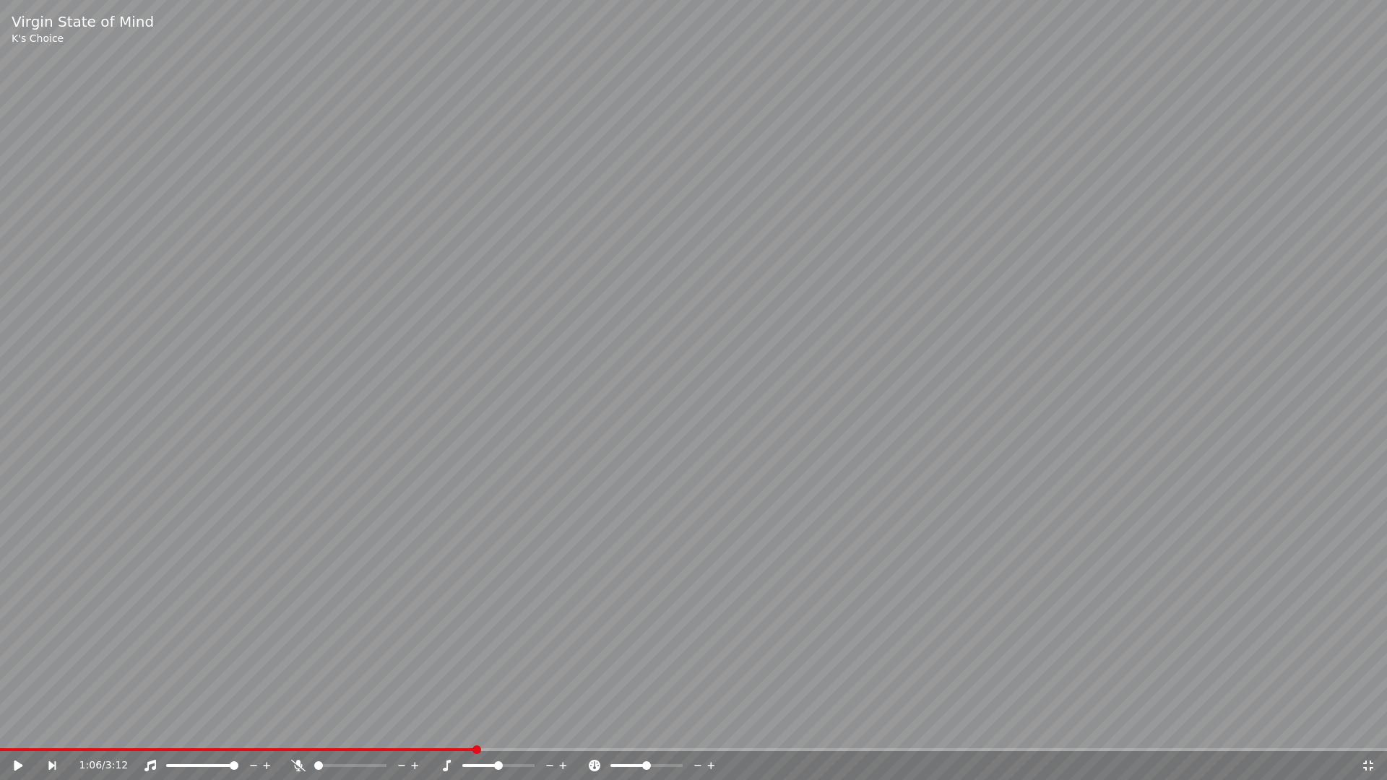
click at [725, 298] on video at bounding box center [693, 390] width 1387 height 780
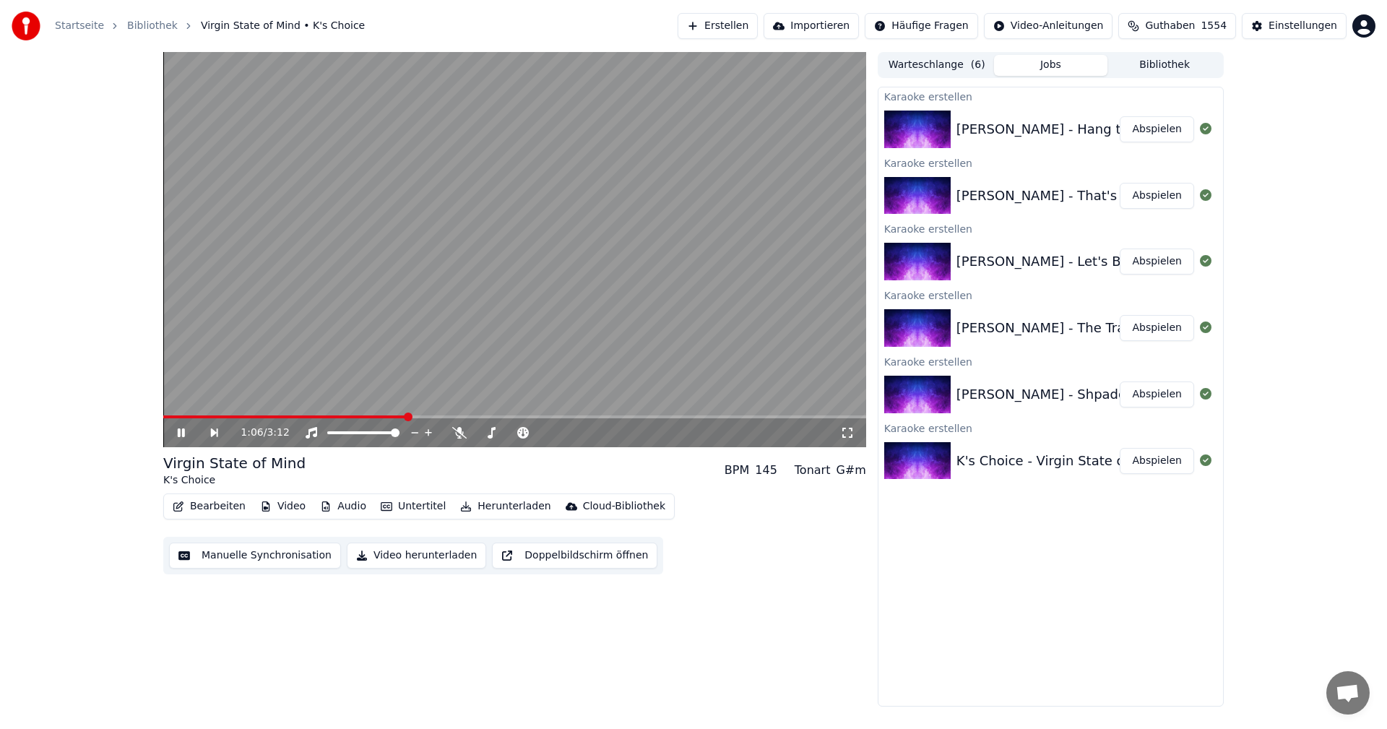
click at [725, 282] on video at bounding box center [514, 249] width 703 height 395
click at [358, 550] on button "Video herunterladen" at bounding box center [416, 555] width 139 height 26
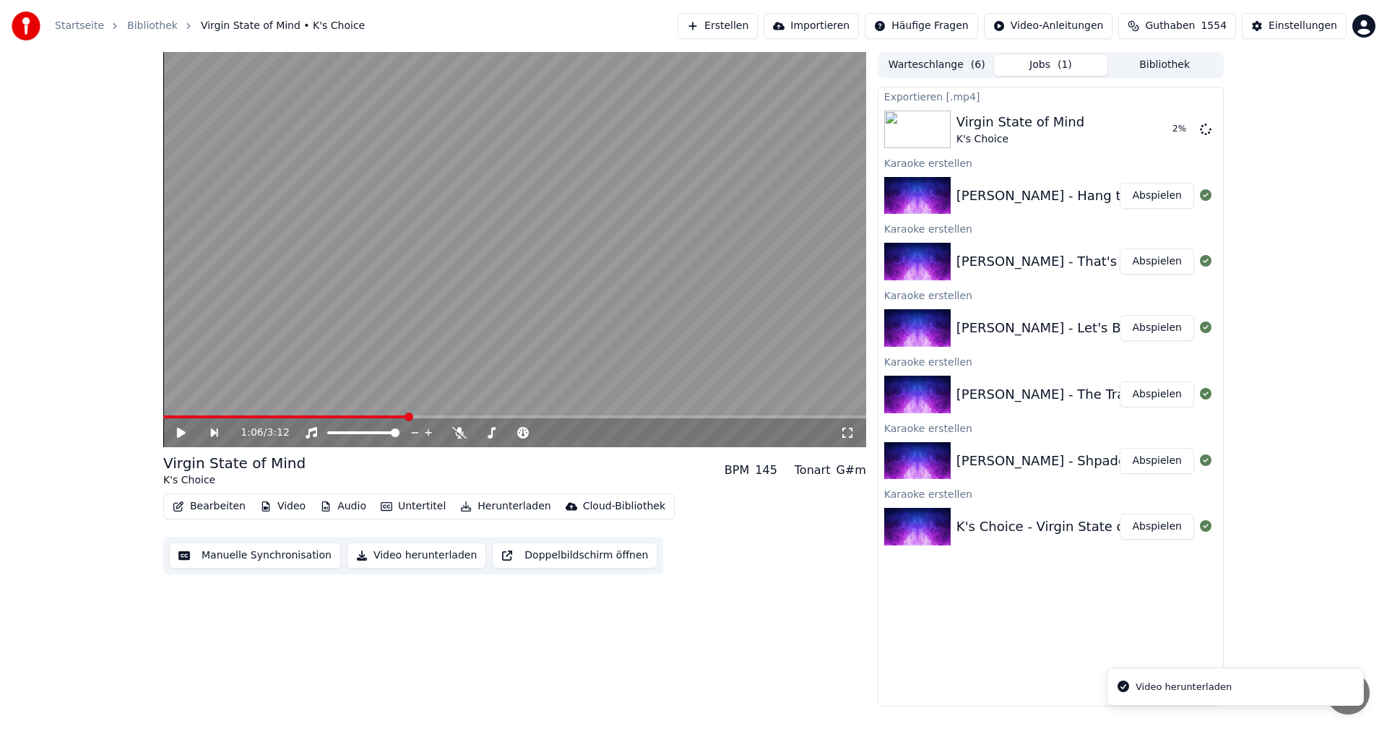
click at [1150, 465] on button "Abspielen" at bounding box center [1157, 461] width 74 height 26
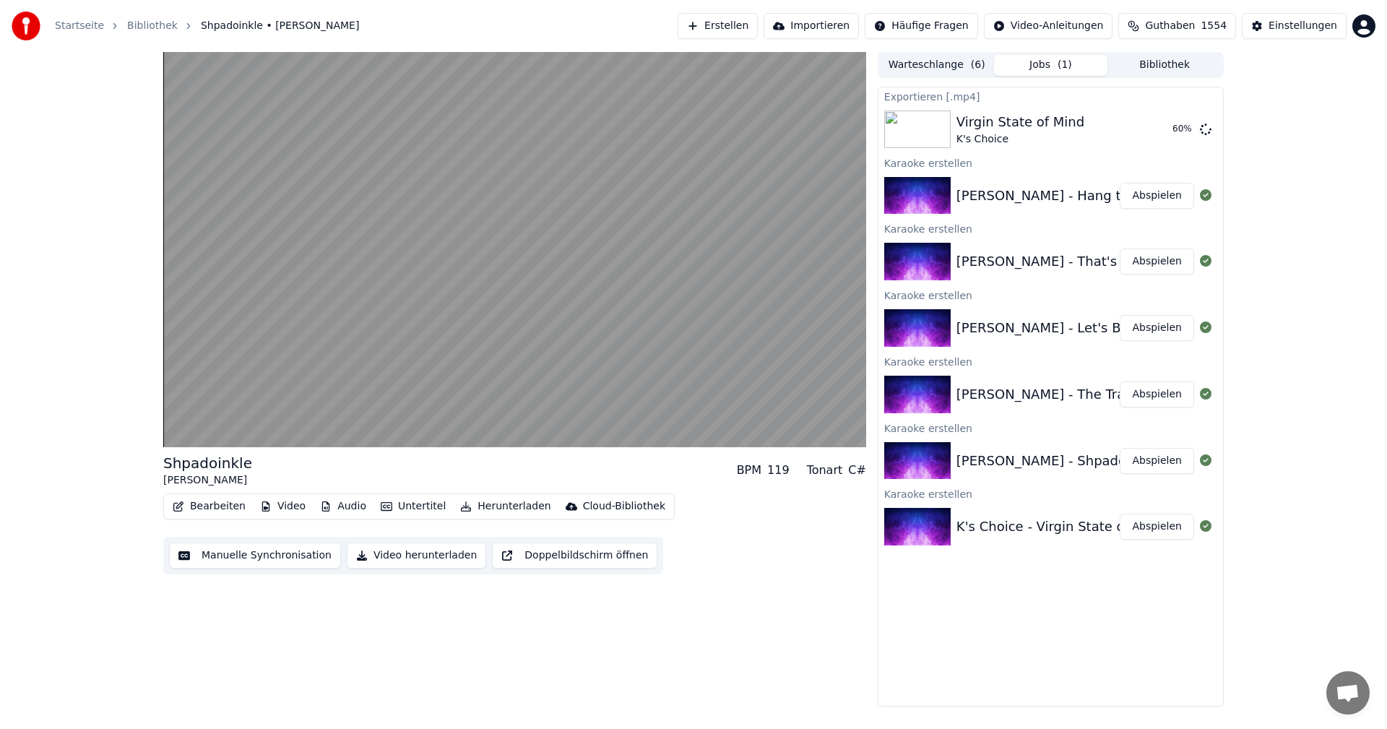
click at [579, 277] on video at bounding box center [514, 249] width 703 height 395
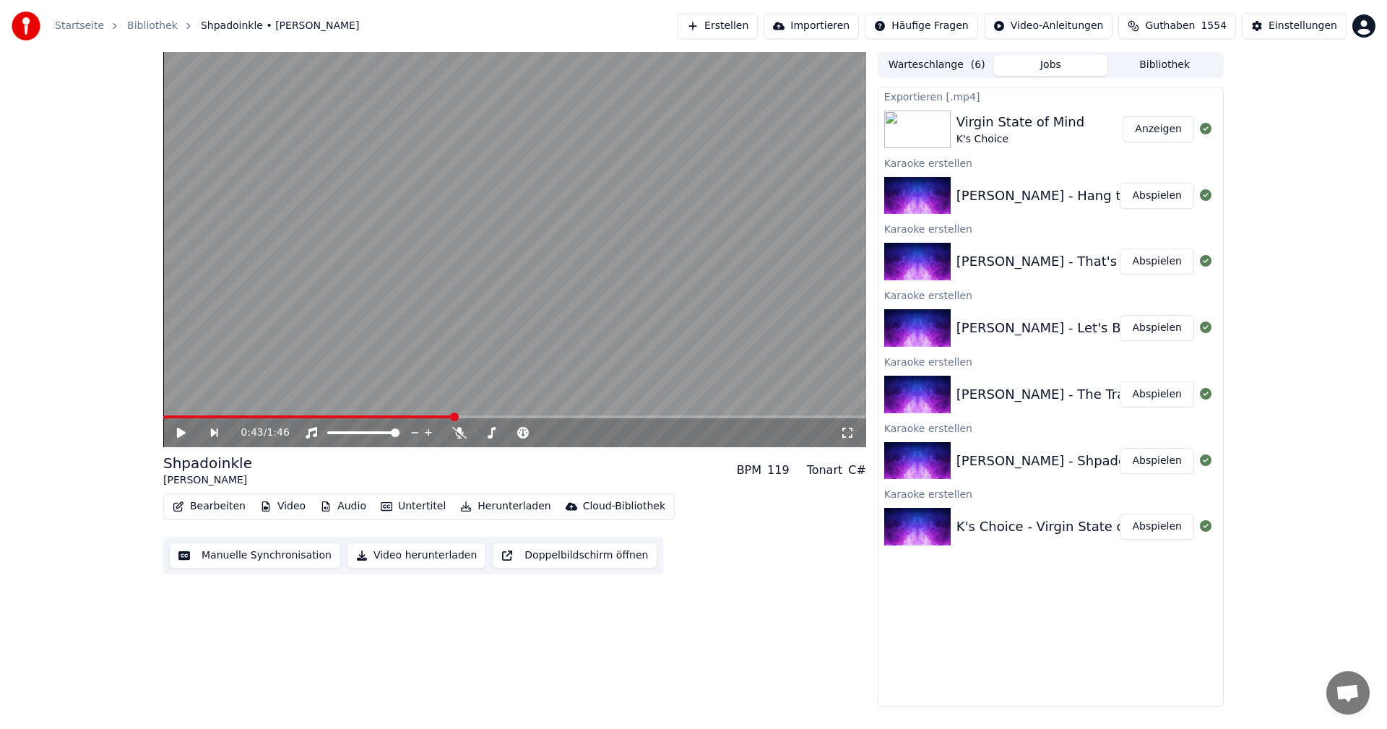
click at [730, 288] on video at bounding box center [514, 249] width 703 height 395
click at [555, 321] on video at bounding box center [514, 249] width 703 height 395
click at [233, 506] on button "Bearbeiten" at bounding box center [209, 506] width 85 height 20
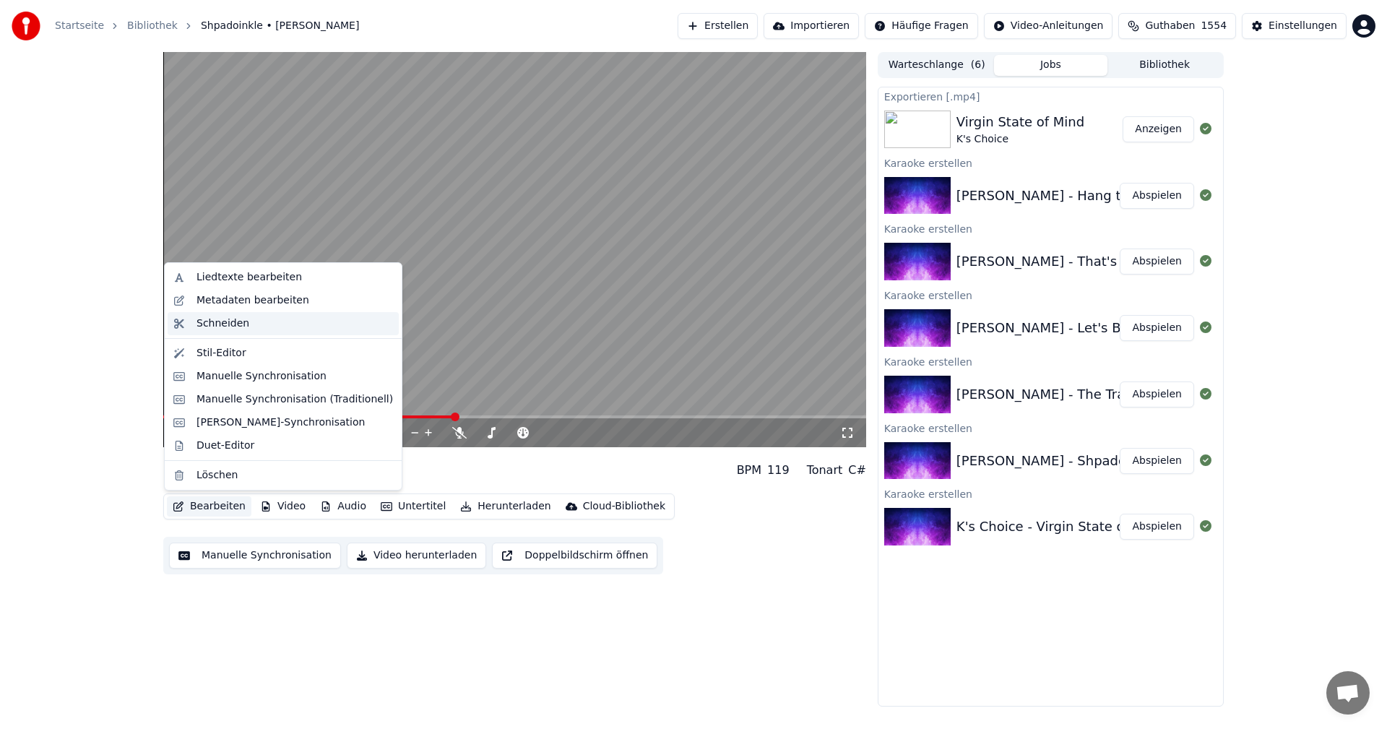
click at [249, 329] on div "Schneiden" at bounding box center [294, 323] width 196 height 14
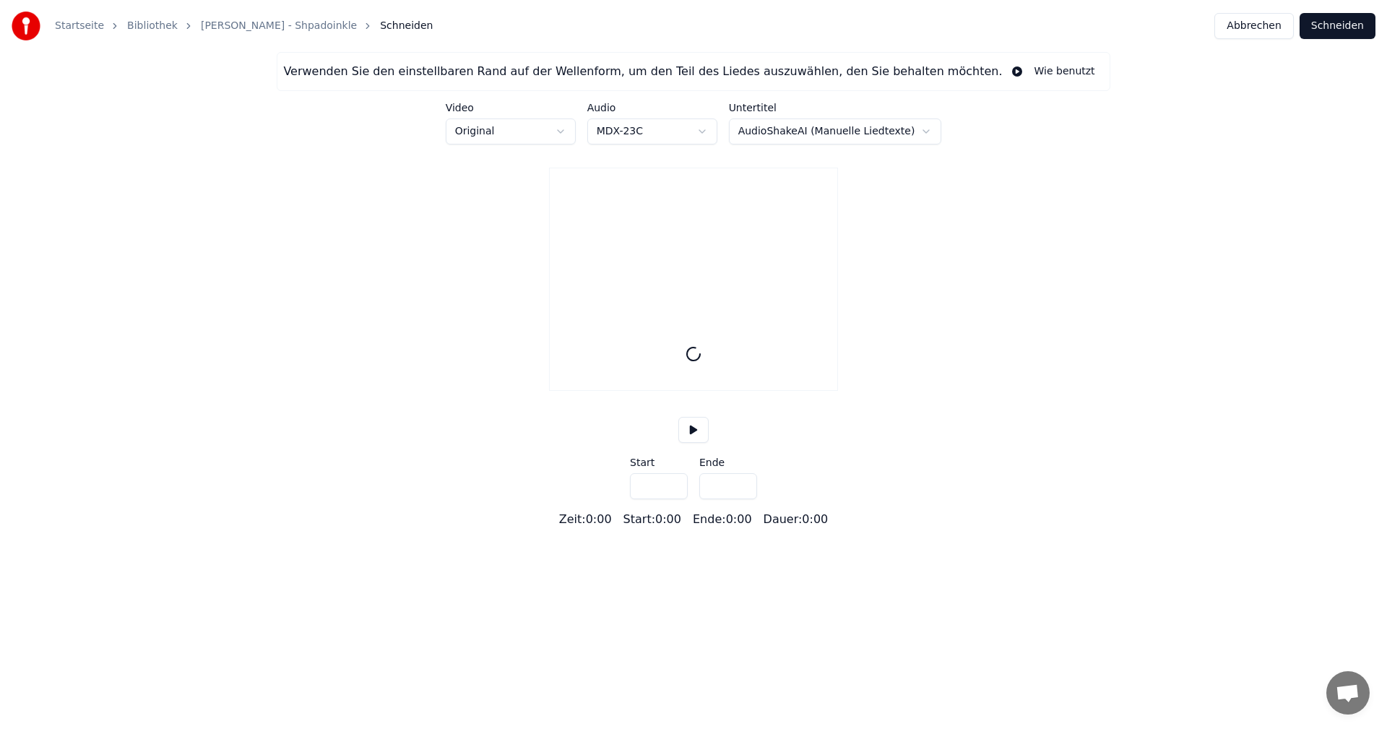
type input "*****"
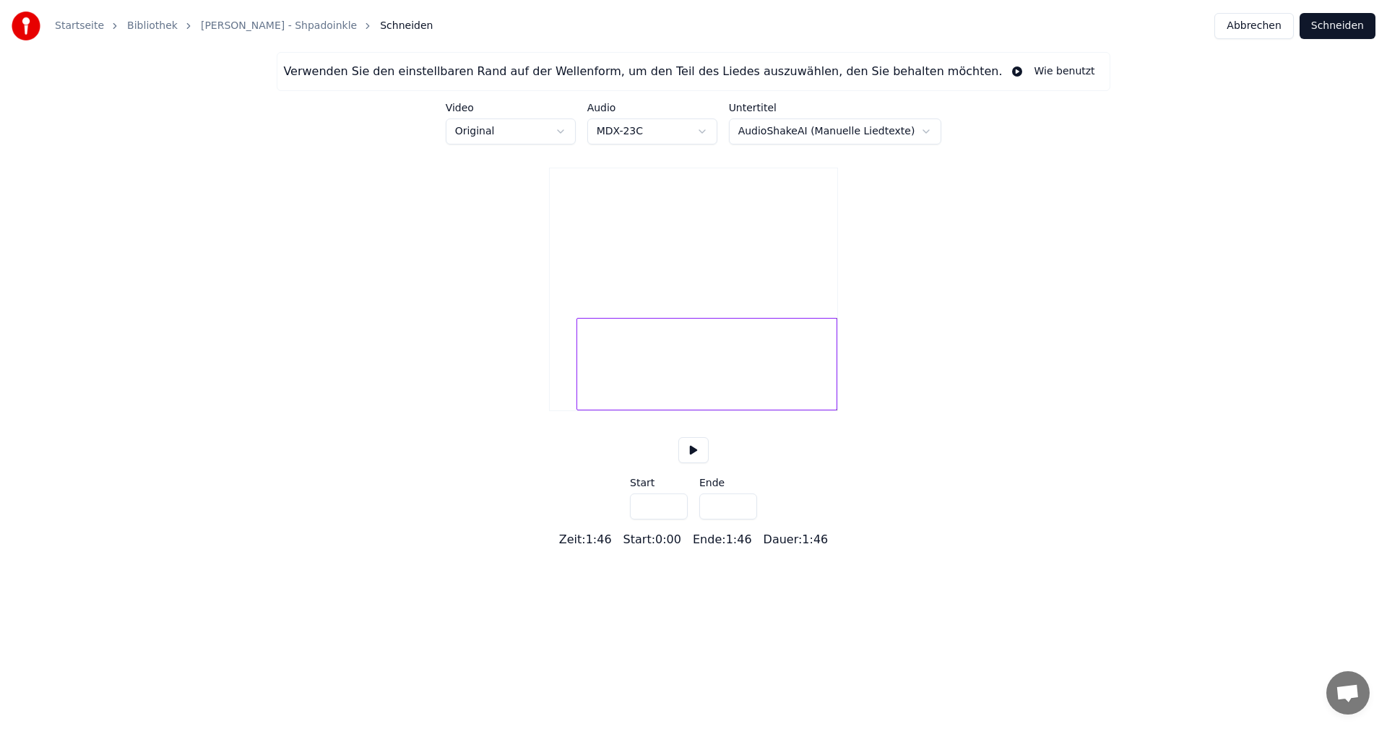
click at [581, 399] on div at bounding box center [579, 364] width 4 height 91
click at [634, 401] on div at bounding box center [635, 364] width 4 height 91
click at [624, 402] on div at bounding box center [626, 364] width 4 height 91
click at [621, 410] on div at bounding box center [693, 364] width 287 height 92
click at [616, 410] on div at bounding box center [615, 364] width 4 height 91
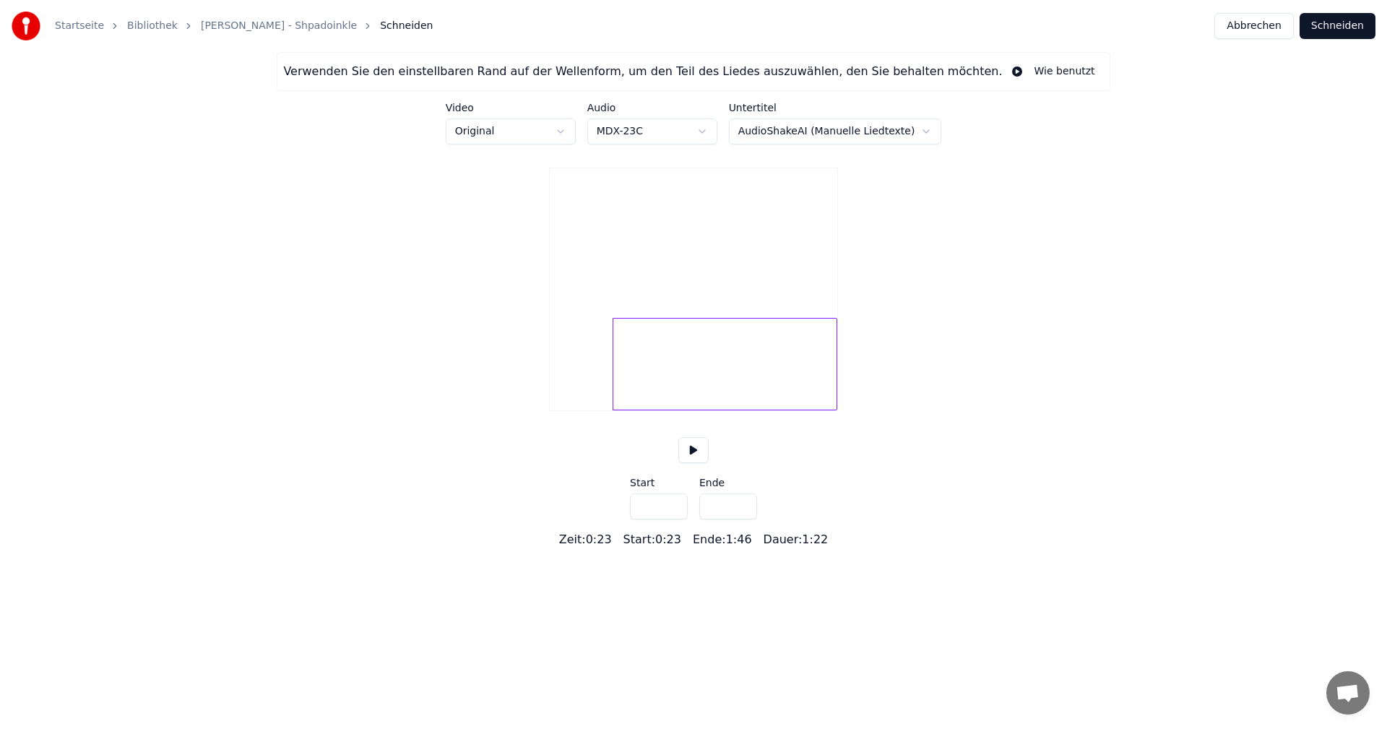
click at [691, 463] on button at bounding box center [693, 450] width 30 height 26
click at [616, 410] on div at bounding box center [618, 364] width 4 height 91
type input "****"
click at [1332, 26] on button "Schneiden" at bounding box center [1337, 26] width 76 height 26
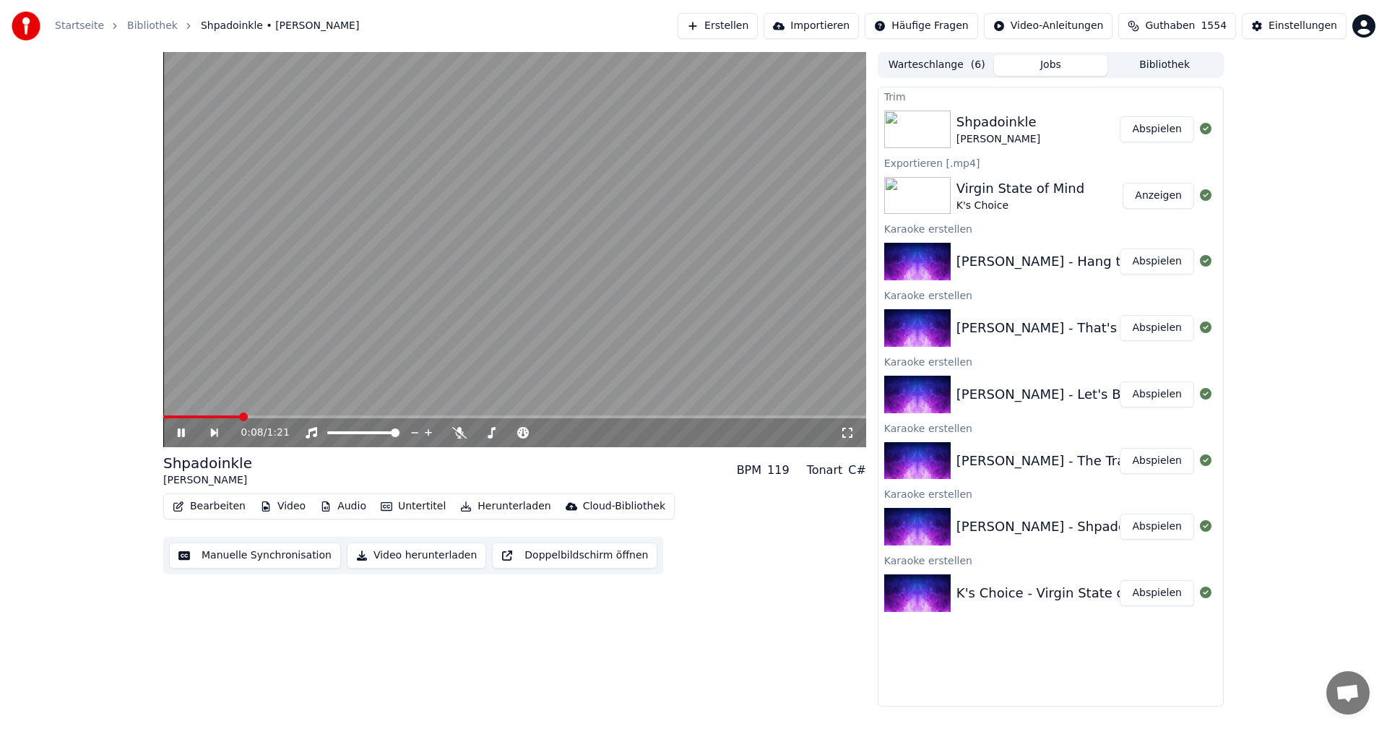
click at [537, 252] on video at bounding box center [514, 249] width 703 height 395
click at [232, 507] on button "Bearbeiten" at bounding box center [209, 506] width 85 height 20
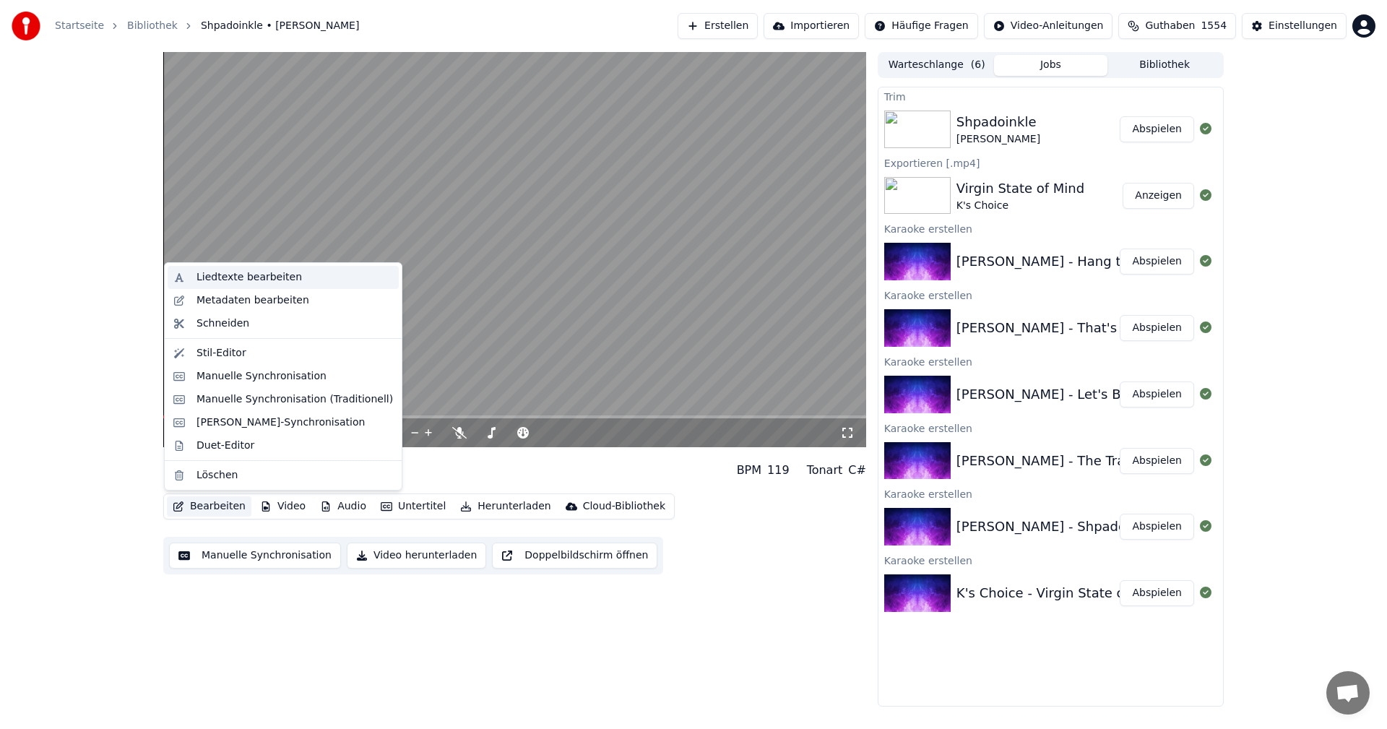
click at [270, 274] on div "Liedtexte bearbeiten" at bounding box center [248, 277] width 105 height 14
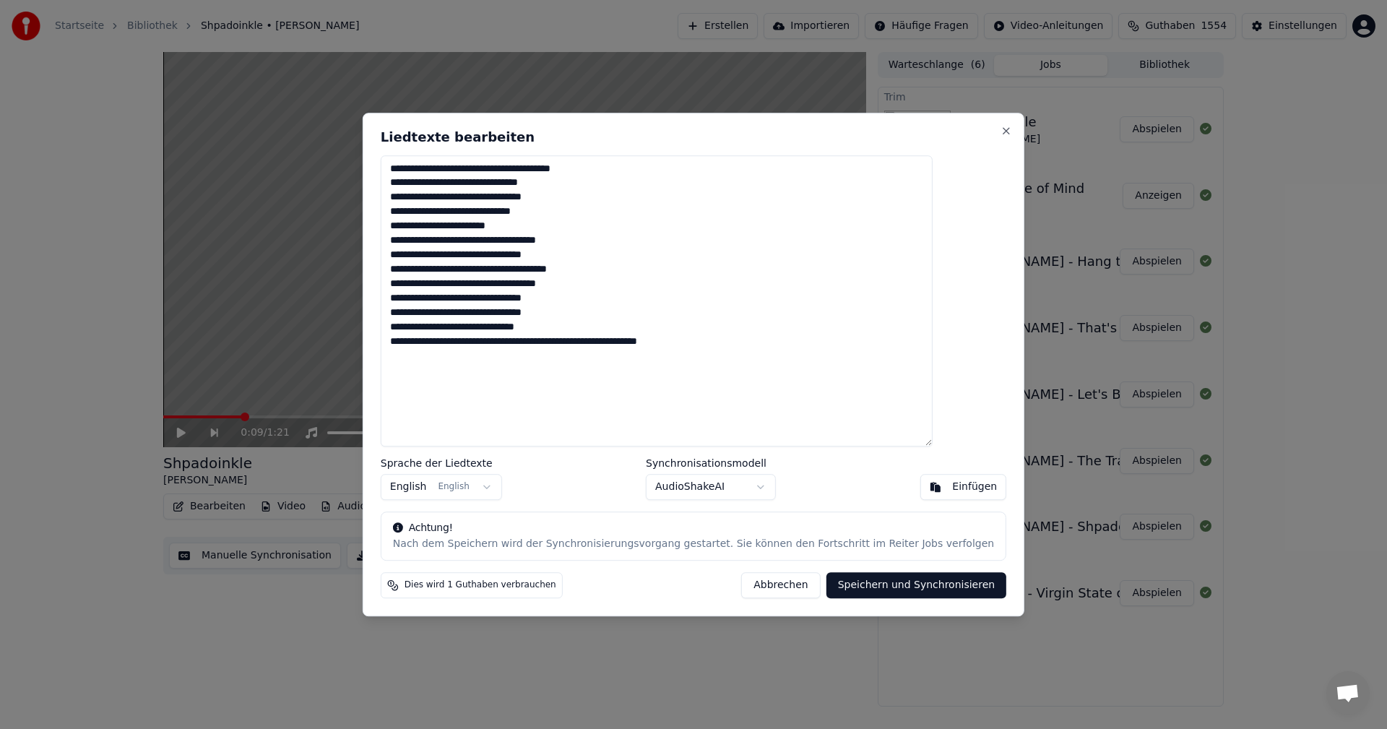
click at [828, 586] on button "Speichern und Synchronisieren" at bounding box center [916, 585] width 181 height 26
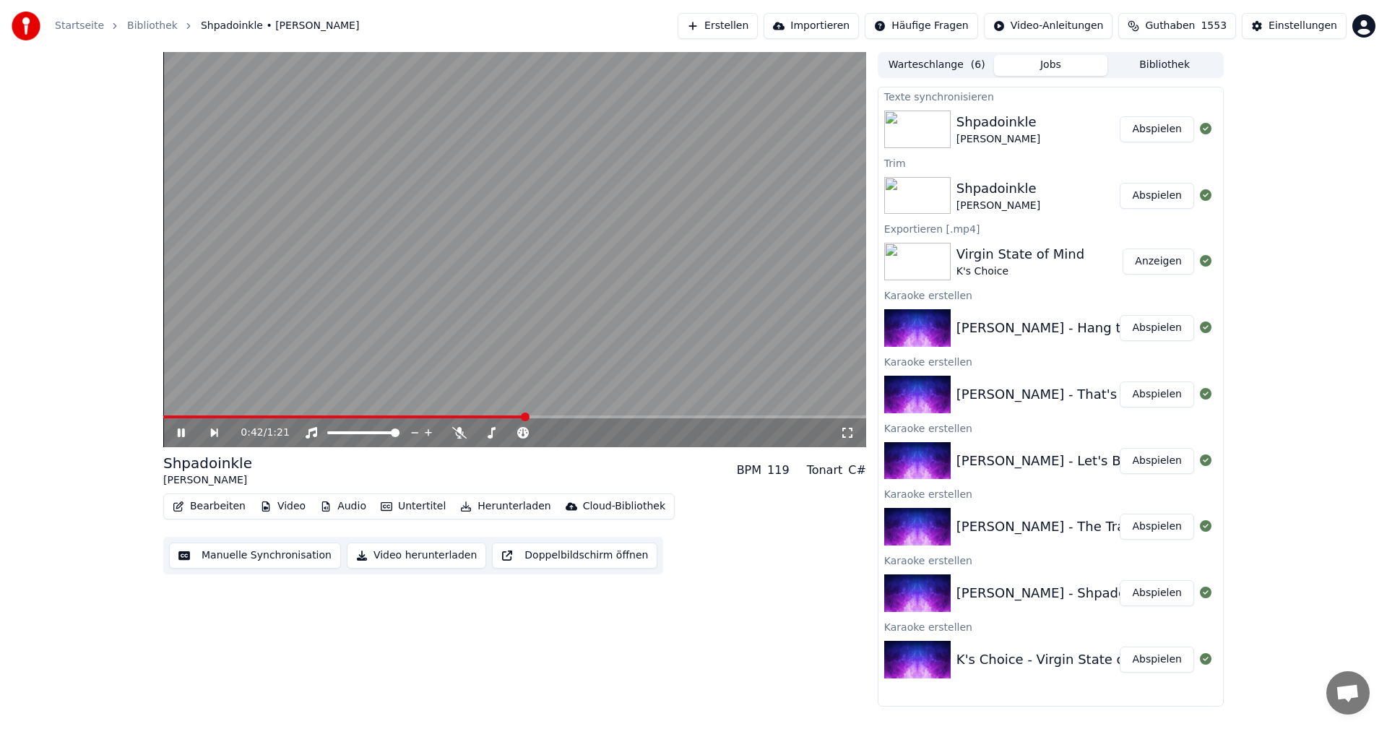
click at [693, 246] on video at bounding box center [514, 249] width 703 height 395
click at [1156, 330] on button "Abspielen" at bounding box center [1157, 328] width 74 height 26
click at [1154, 394] on button "Abspielen" at bounding box center [1157, 394] width 74 height 26
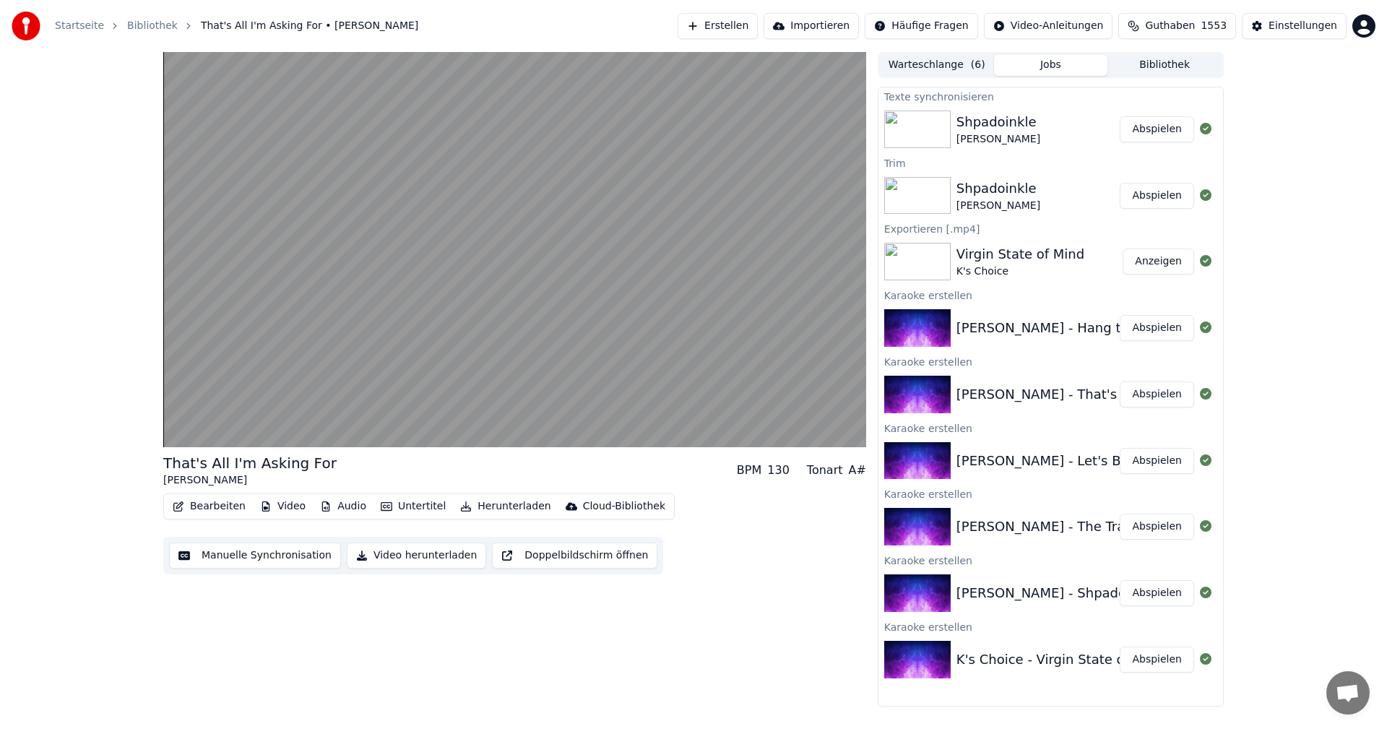
click at [1155, 456] on button "Abspielen" at bounding box center [1157, 461] width 74 height 26
click at [1159, 523] on button "Abspielen" at bounding box center [1157, 527] width 74 height 26
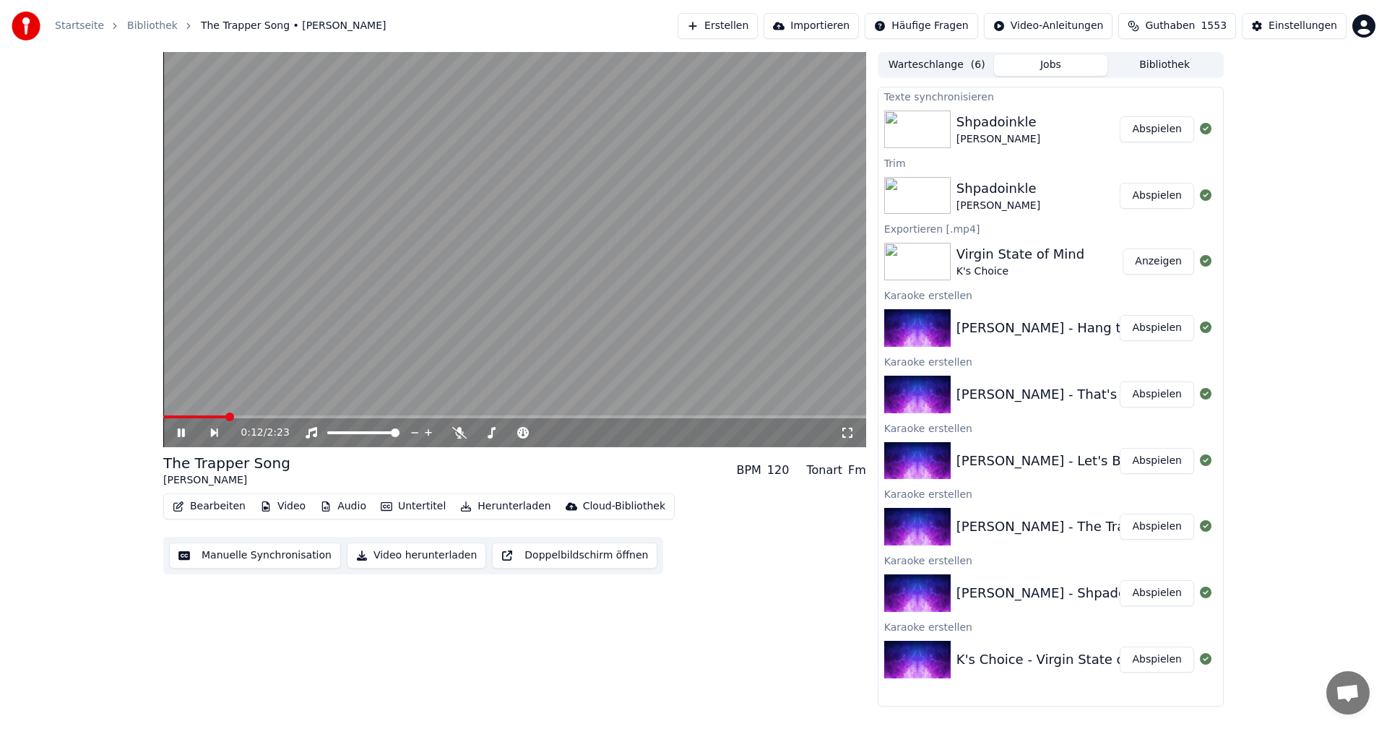
click at [685, 298] on video at bounding box center [514, 249] width 703 height 395
